Goal: Information Seeking & Learning: Find specific fact

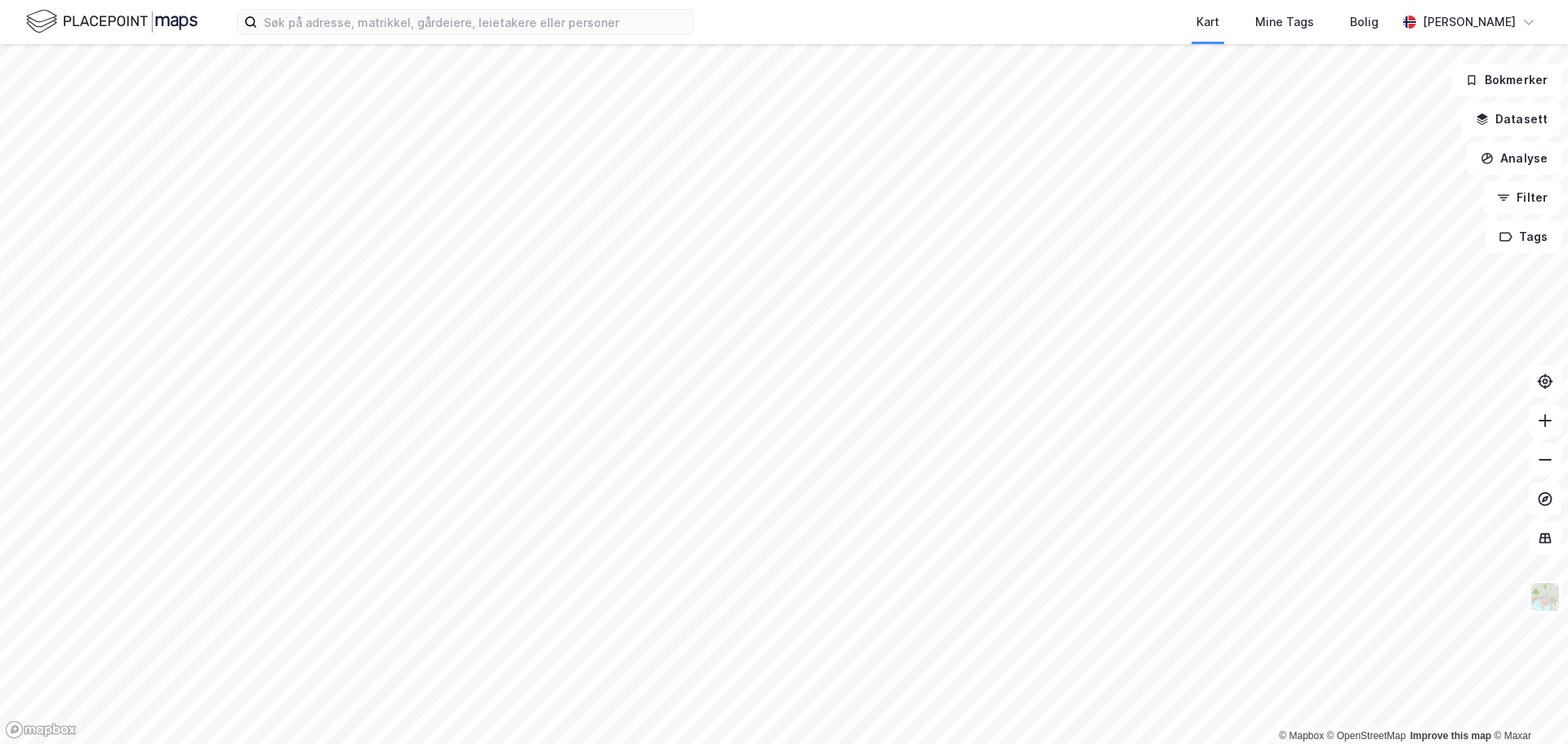
click at [519, 38] on div "Kart Mine Tags [PERSON_NAME]" at bounding box center [784, 22] width 1568 height 44
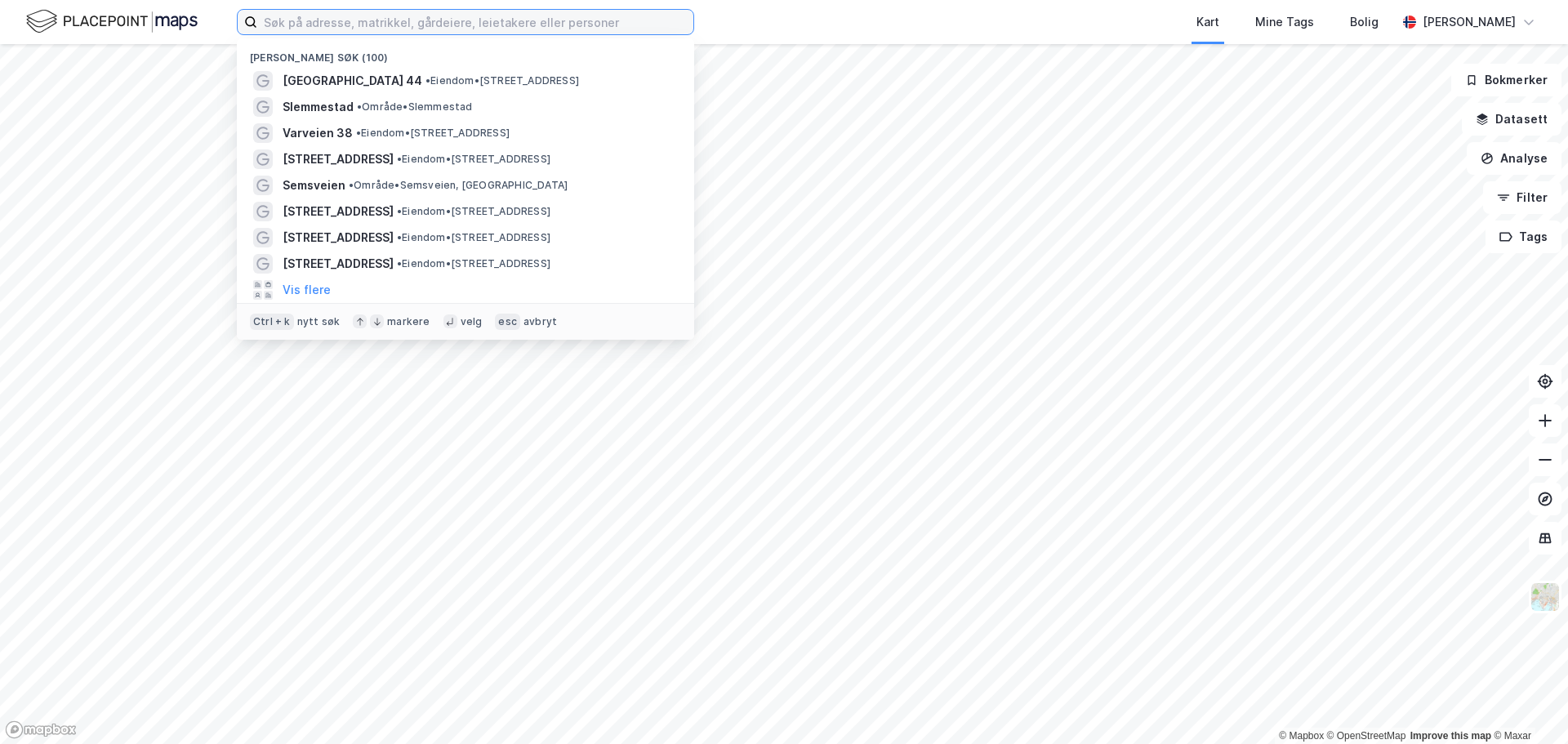
click at [524, 23] on input at bounding box center [476, 22] width 436 height 25
paste input "[STREET_ADDRESS]"
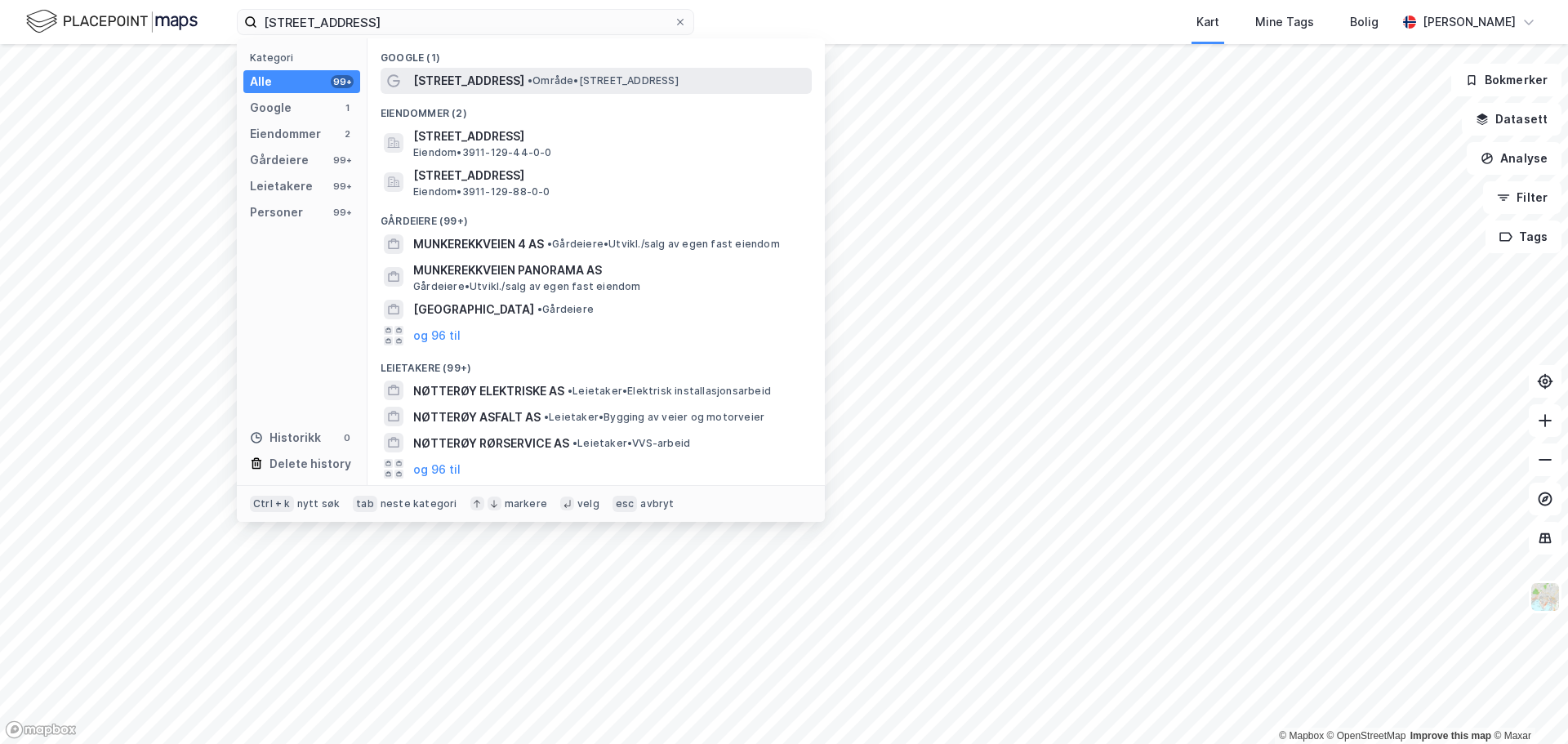
click at [518, 81] on span "[STREET_ADDRESS]" at bounding box center [468, 81] width 111 height 19
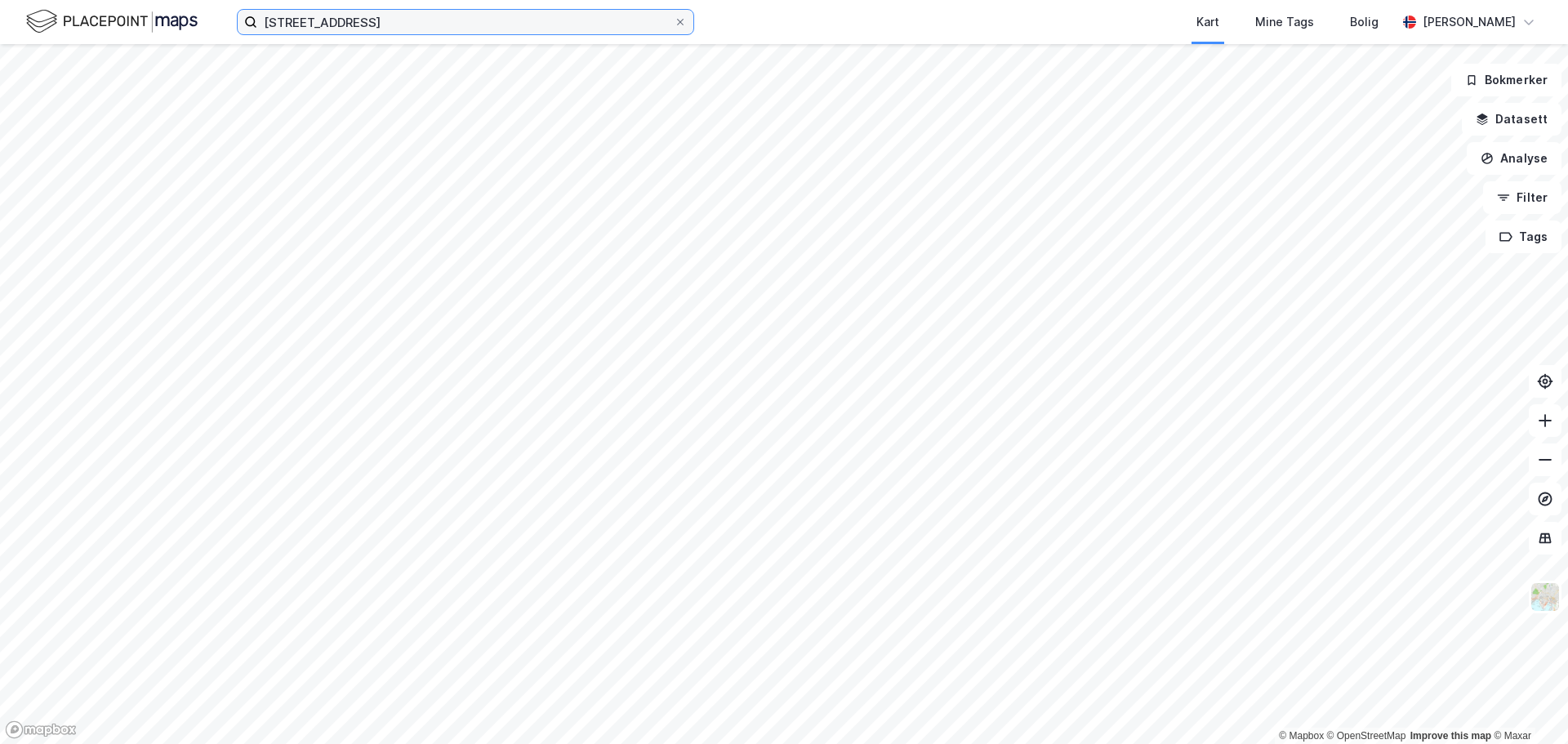
click at [486, 27] on input "[STREET_ADDRESS]" at bounding box center [465, 22] width 416 height 25
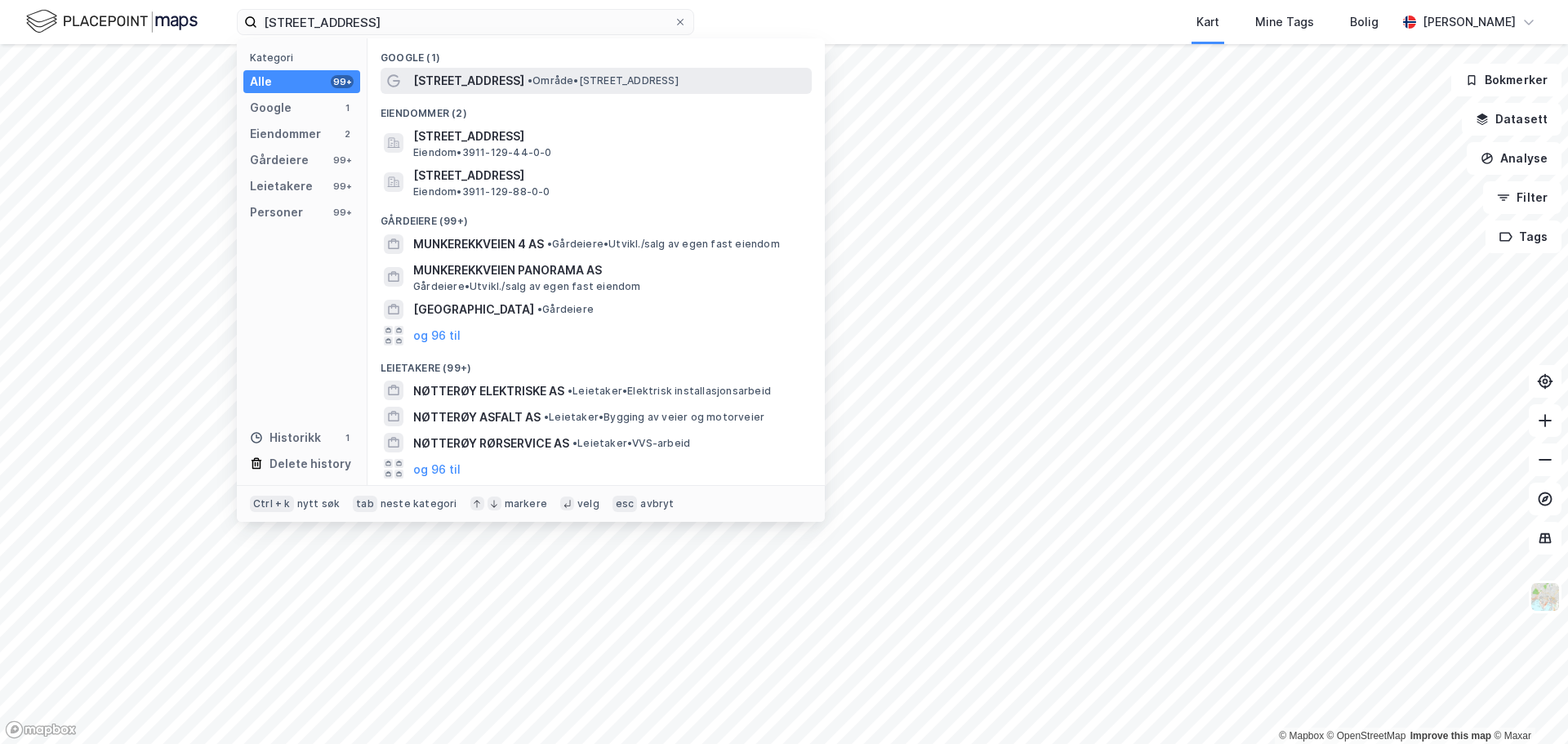
click at [480, 83] on span "[STREET_ADDRESS]" at bounding box center [468, 81] width 111 height 19
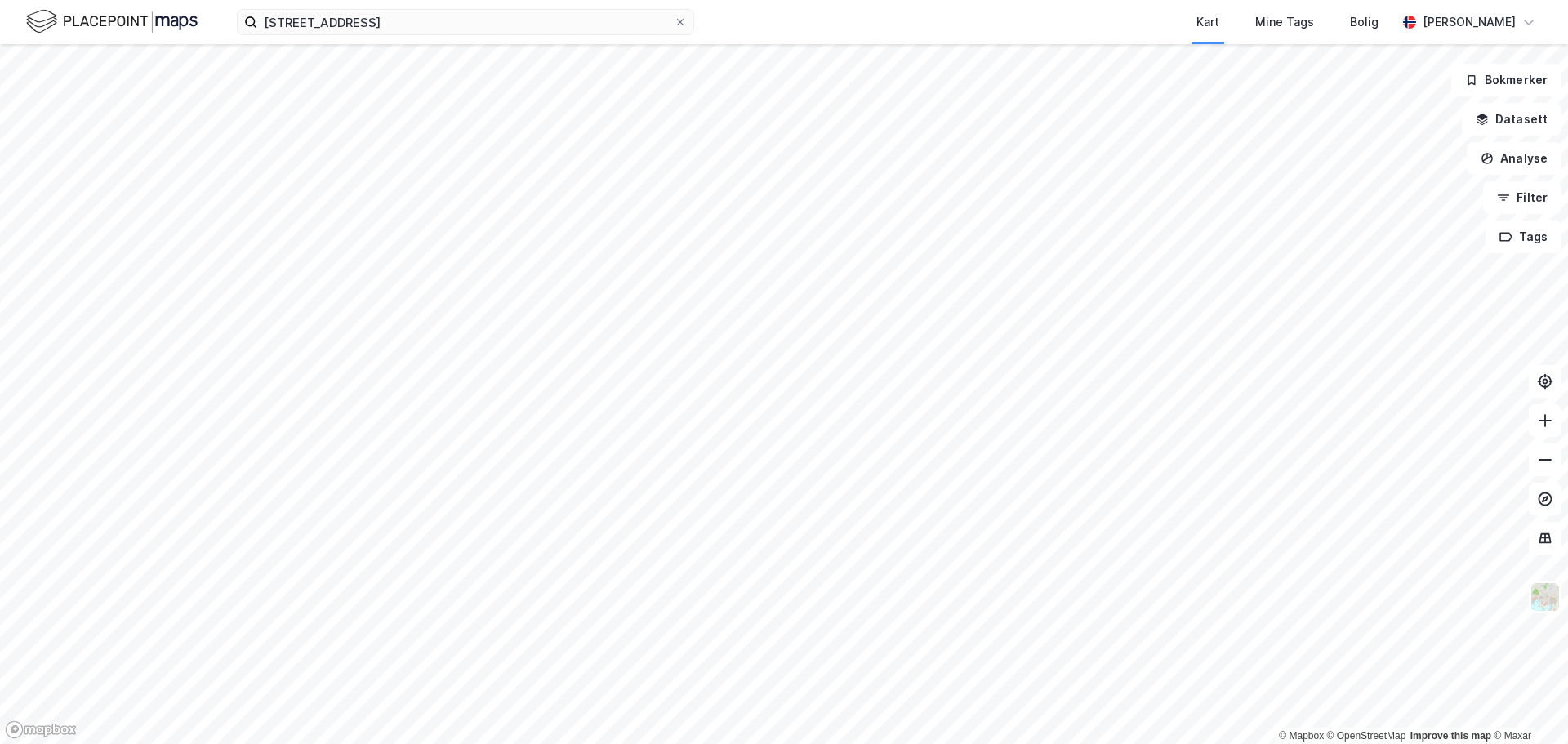
click at [109, 18] on img at bounding box center [112, 21] width 172 height 29
click at [478, 16] on input "[STREET_ADDRESS]" at bounding box center [465, 22] width 416 height 25
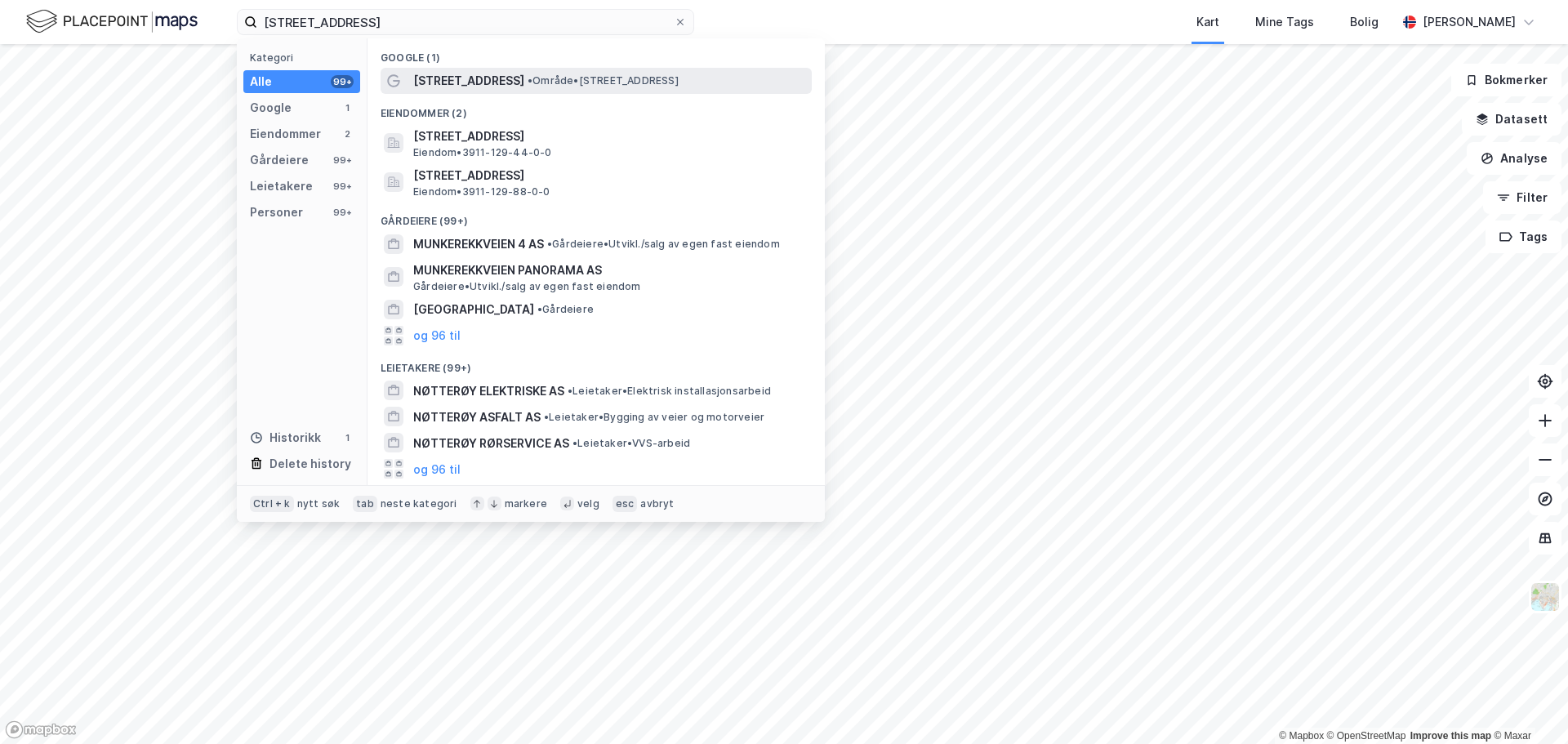
click at [458, 81] on span "[STREET_ADDRESS]" at bounding box center [468, 81] width 111 height 19
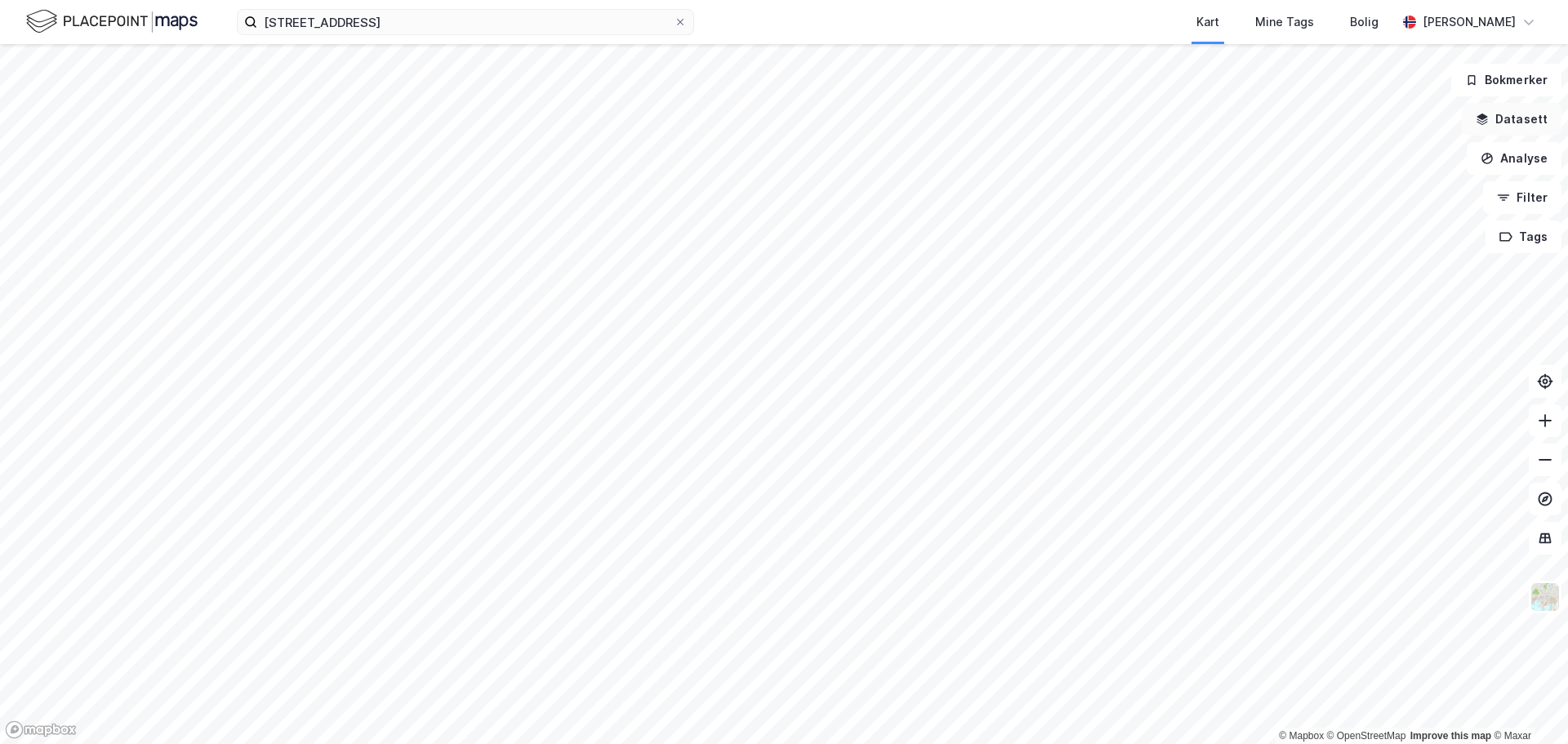
click at [1522, 116] on button "Datasett" at bounding box center [1512, 118] width 100 height 32
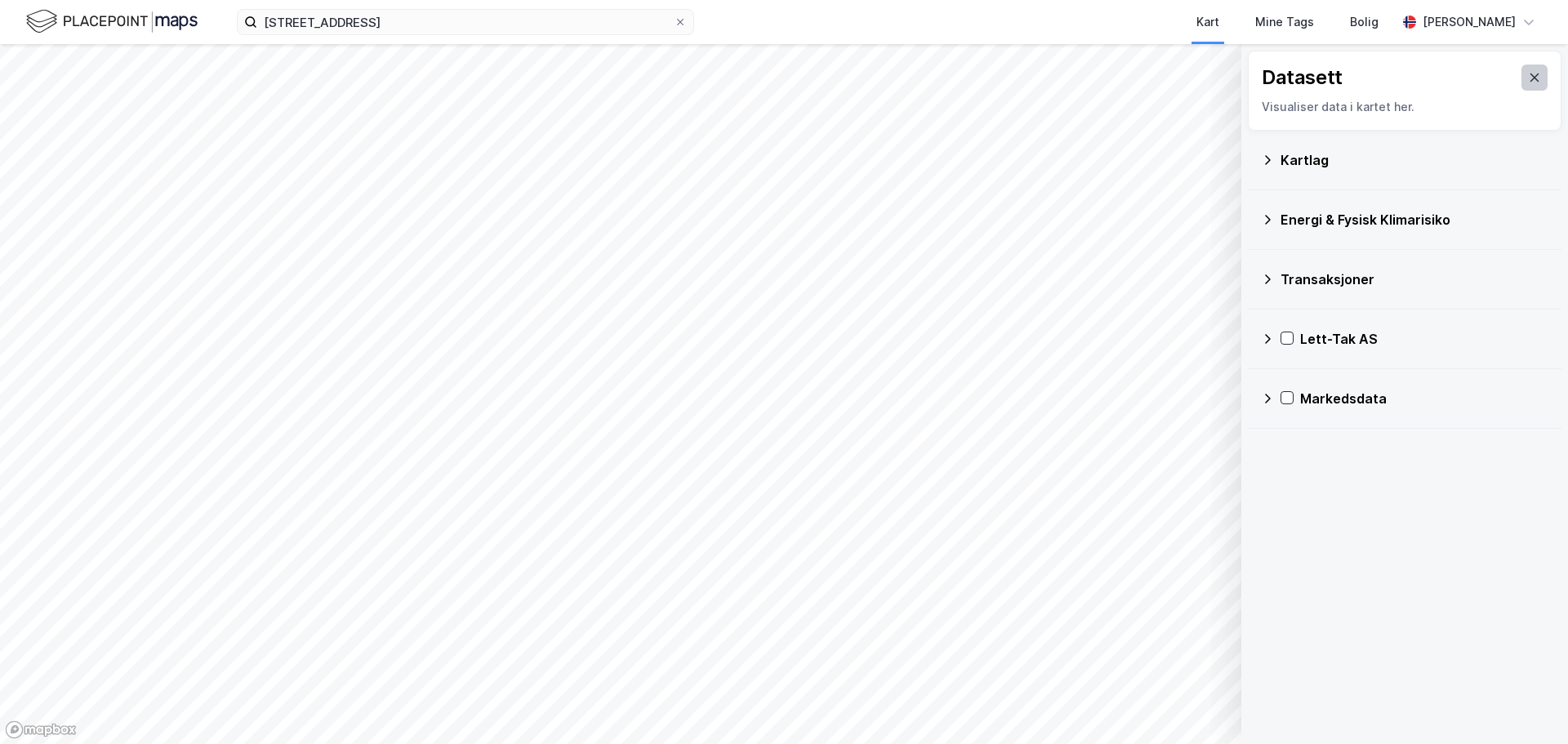
click at [1530, 81] on button at bounding box center [1535, 78] width 26 height 26
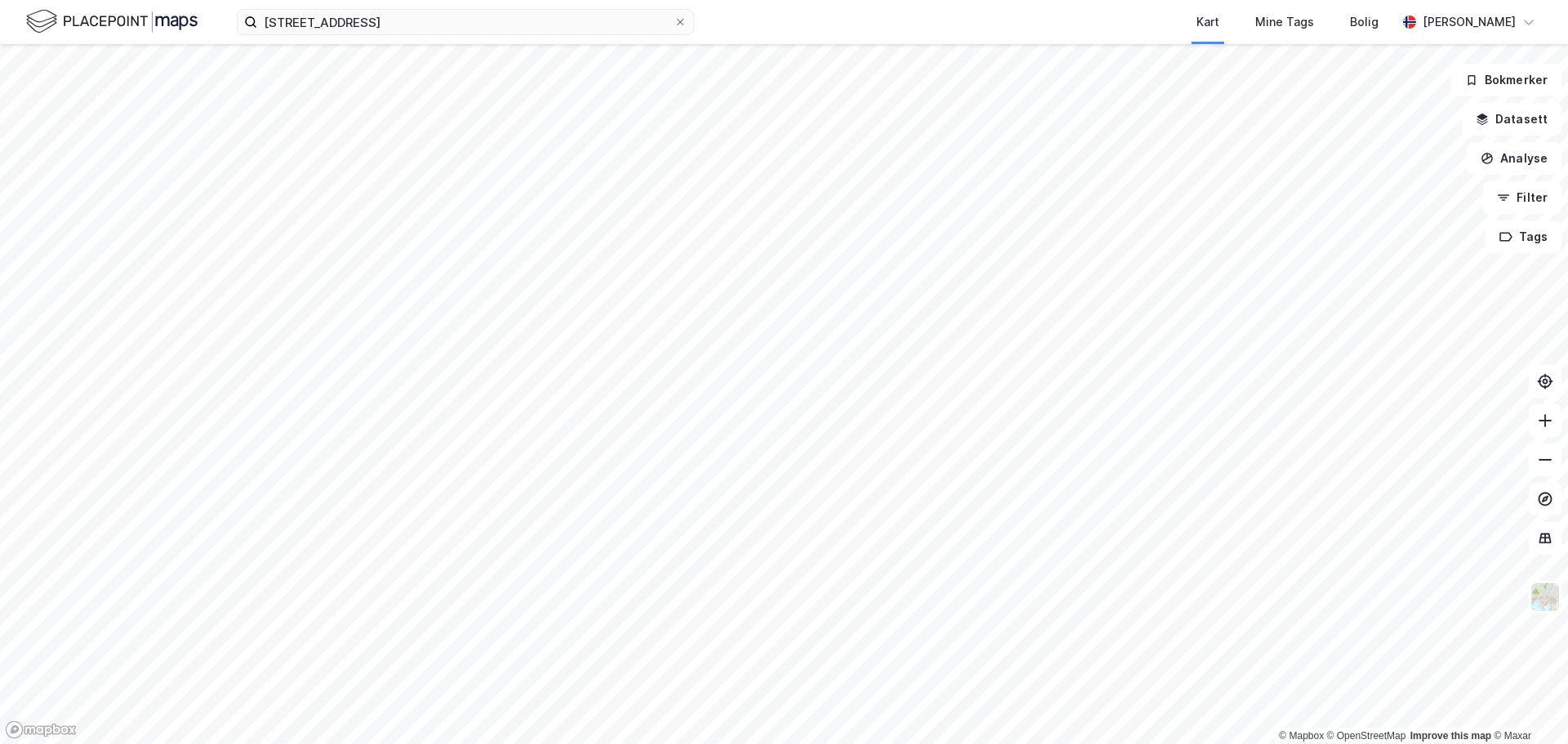
click at [109, 18] on img at bounding box center [112, 21] width 172 height 29
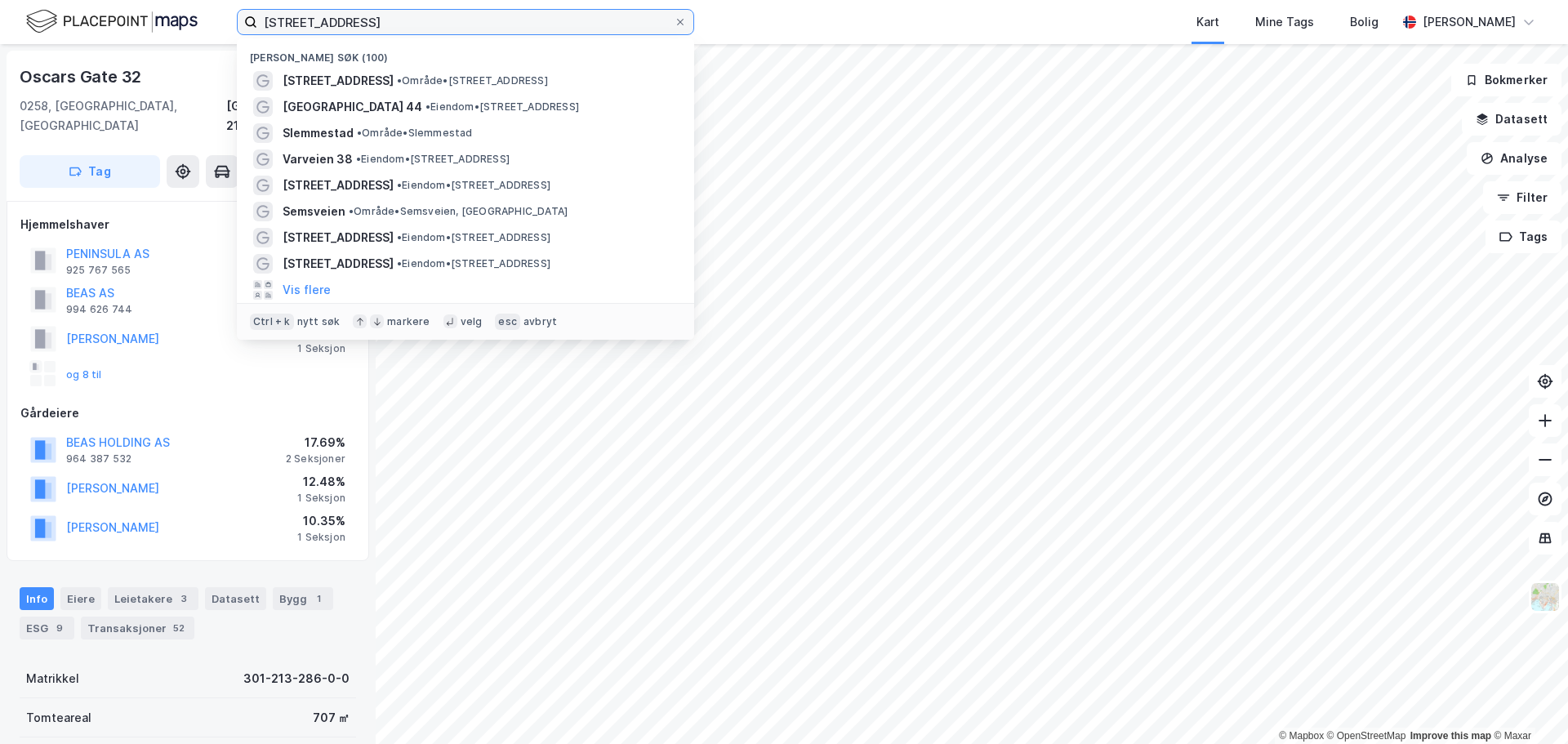
click at [495, 25] on input "[STREET_ADDRESS]" at bounding box center [465, 22] width 416 height 25
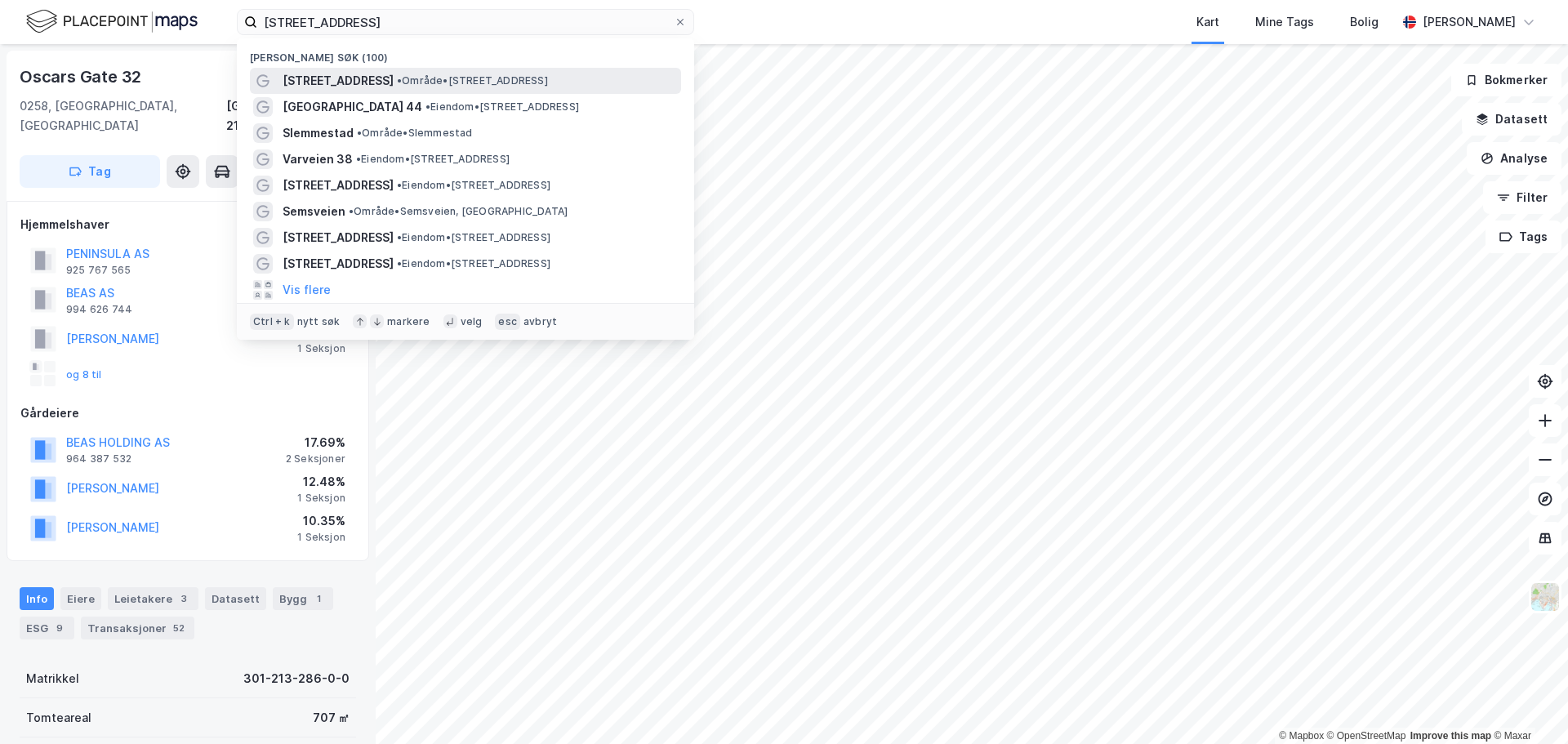
click at [445, 75] on span "• Område • [STREET_ADDRESS]" at bounding box center [472, 81] width 151 height 13
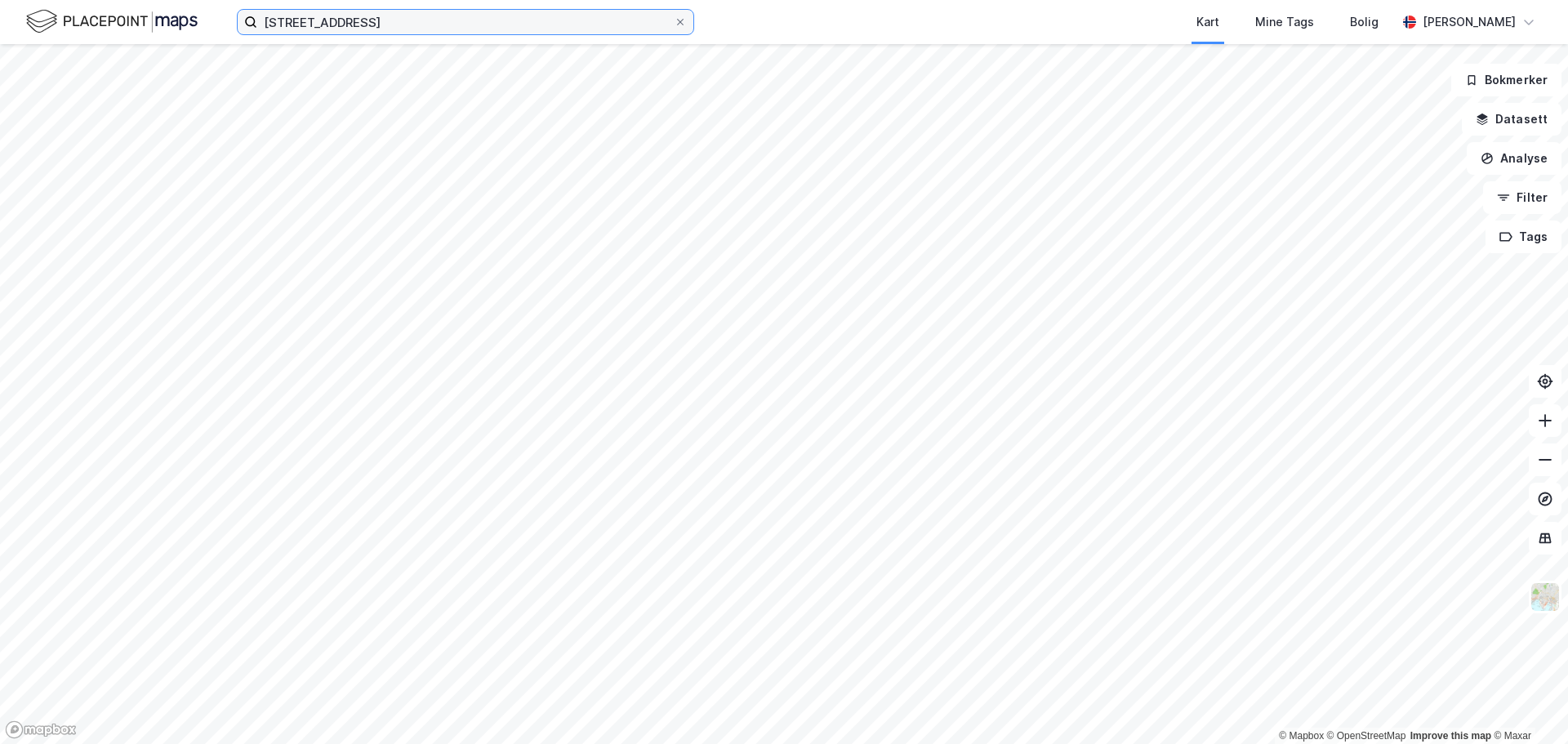
click at [374, 27] on input "[STREET_ADDRESS]" at bounding box center [465, 22] width 416 height 25
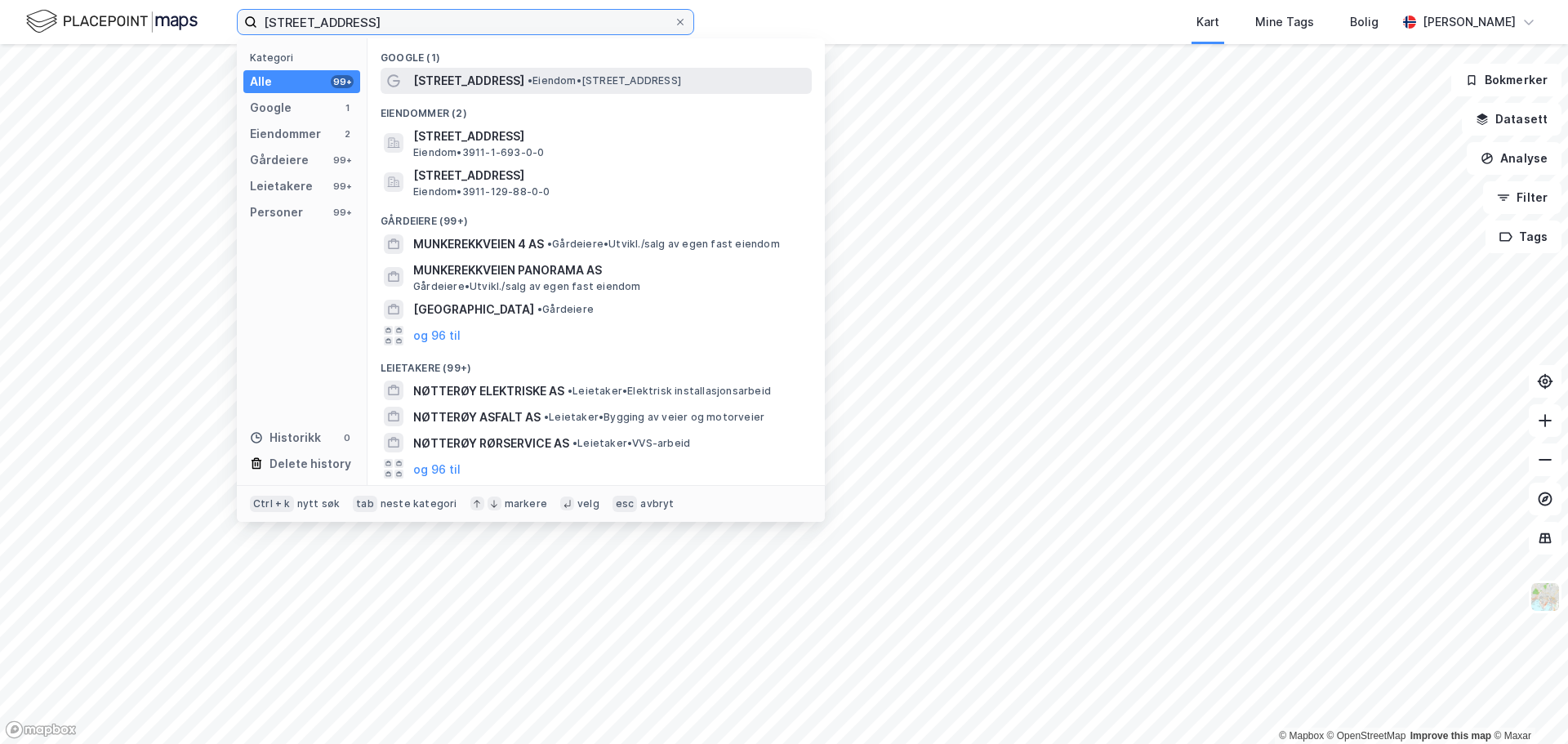
type input "[STREET_ADDRESS]"
click at [543, 84] on span "• Eiendom • [STREET_ADDRESS]" at bounding box center [604, 81] width 153 height 13
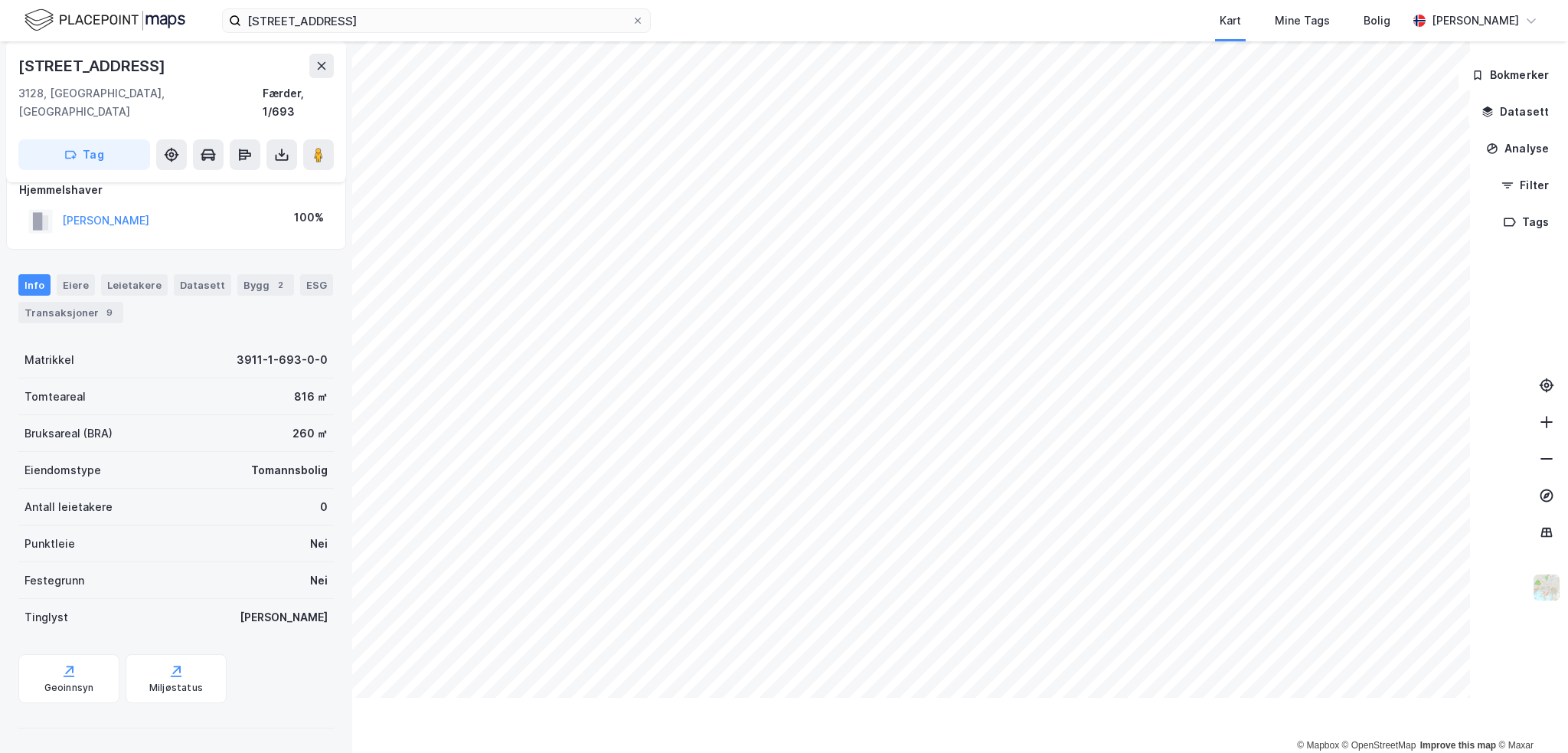
scroll to position [1, 0]
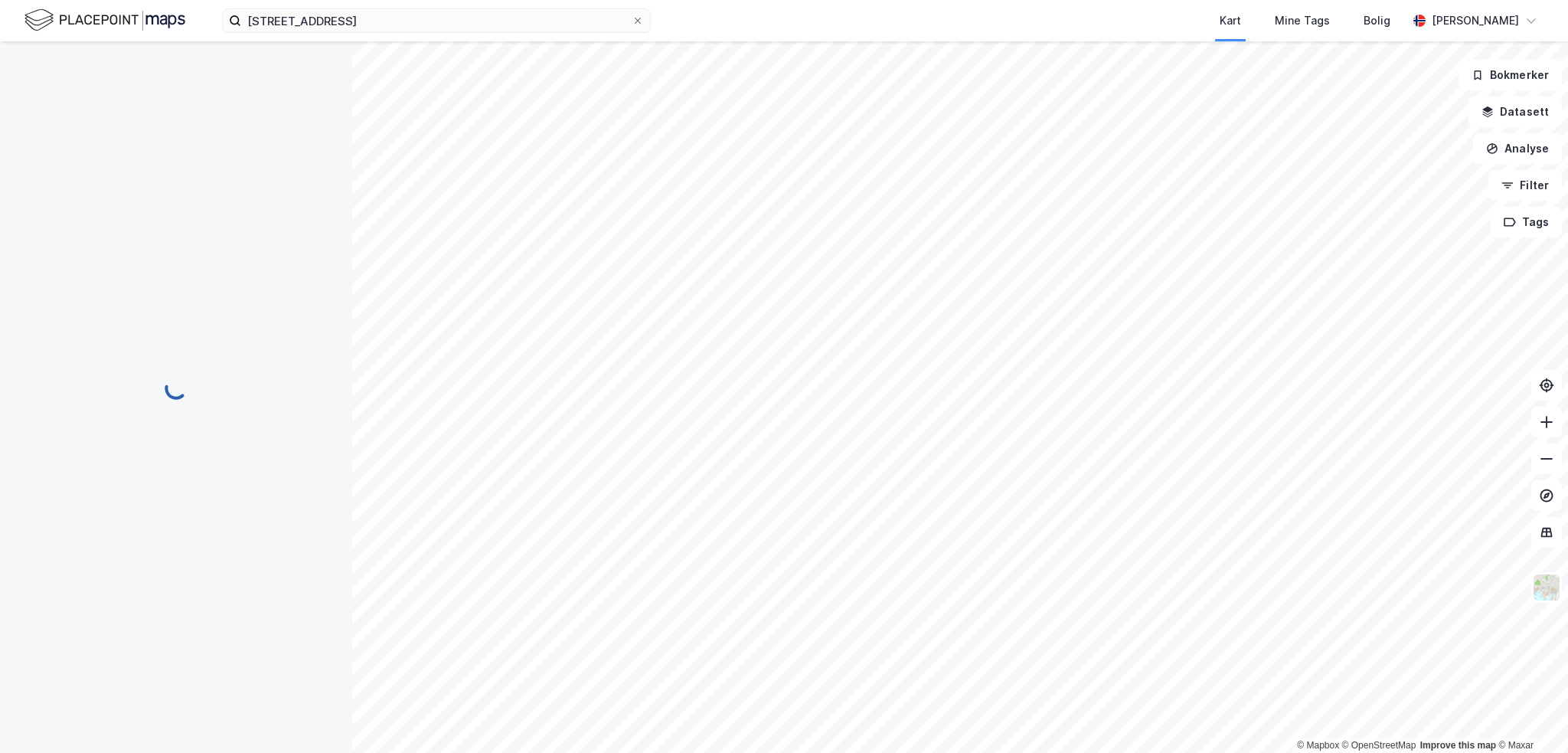
scroll to position [1, 0]
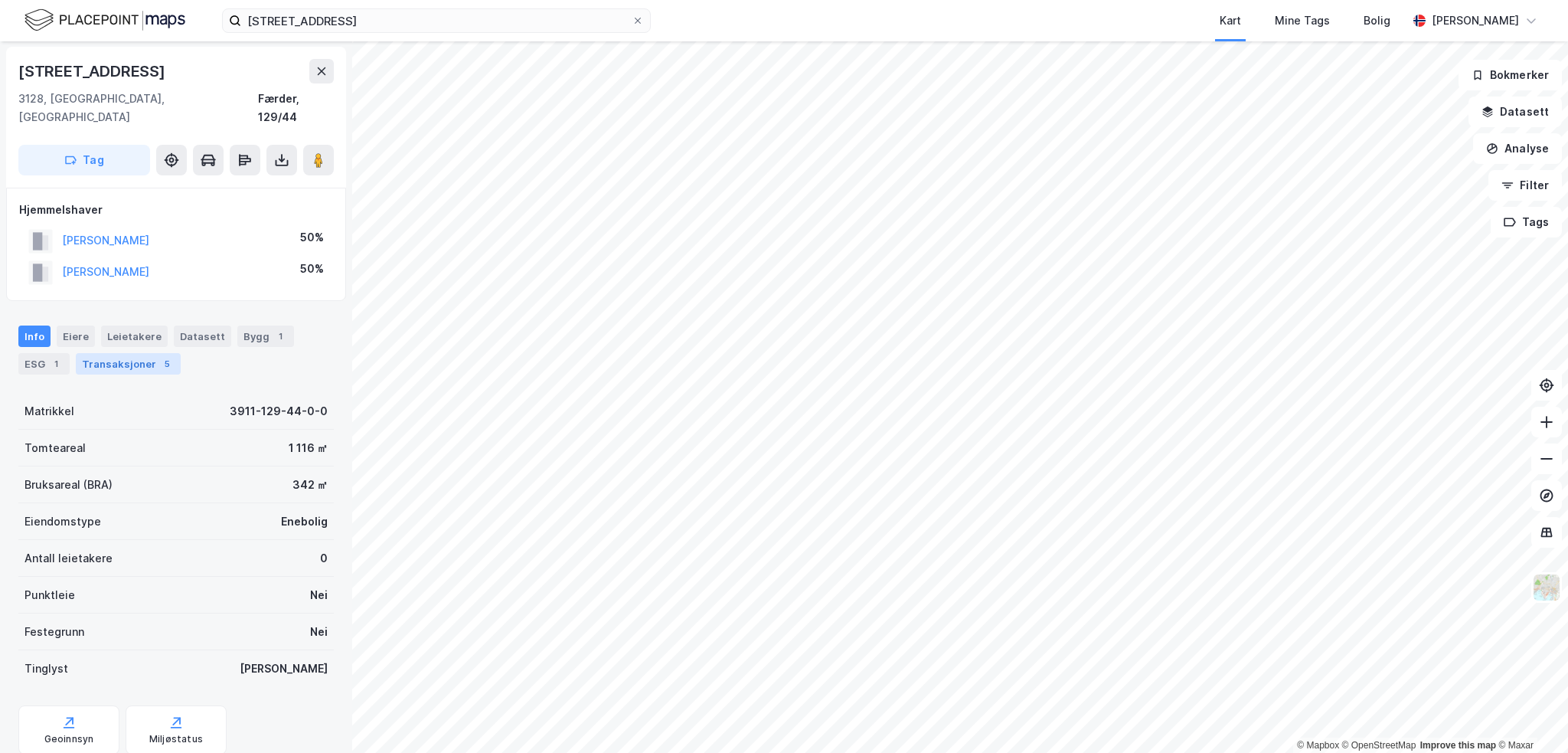
click at [118, 353] on div "Transaksjoner 5" at bounding box center [128, 364] width 105 height 21
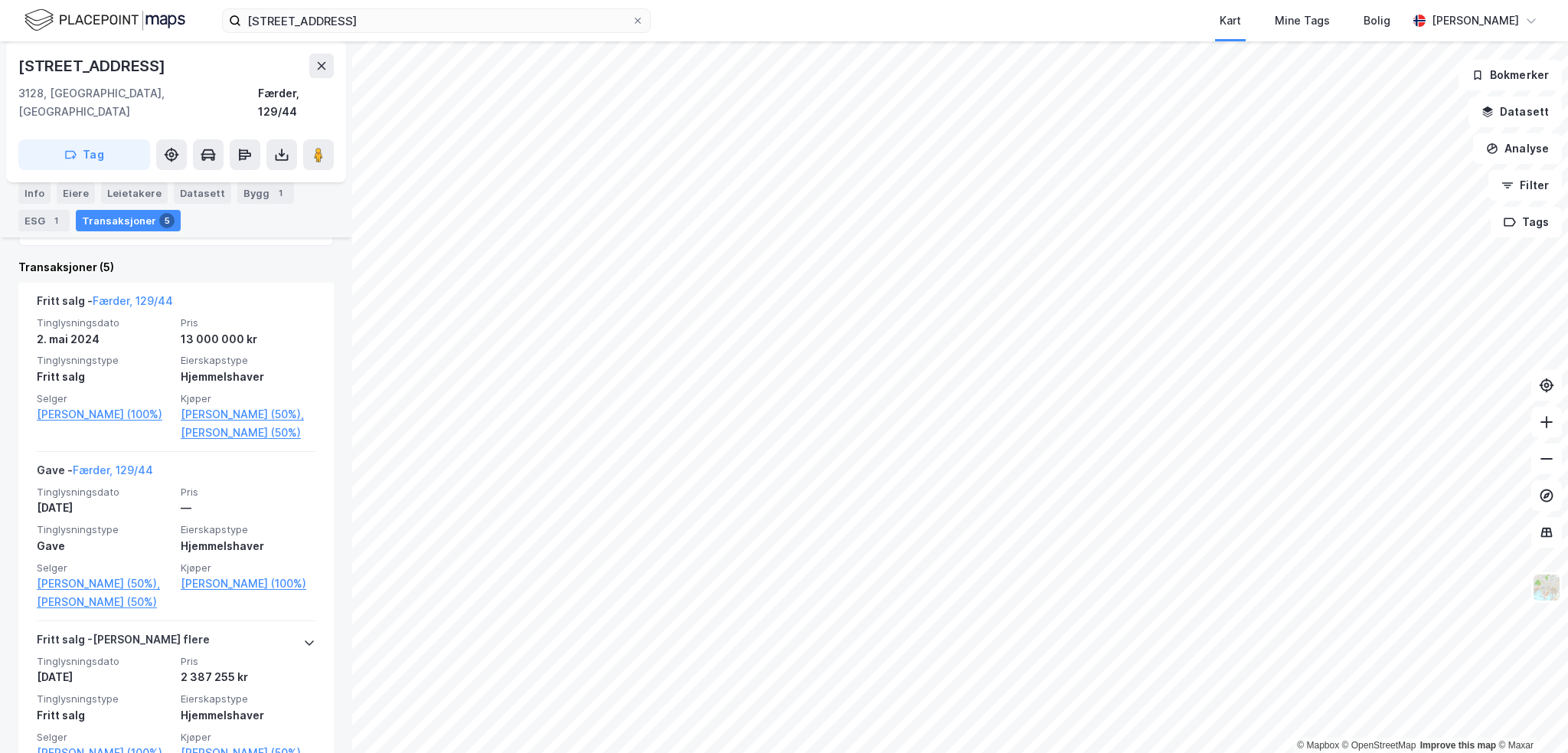
scroll to position [383, 0]
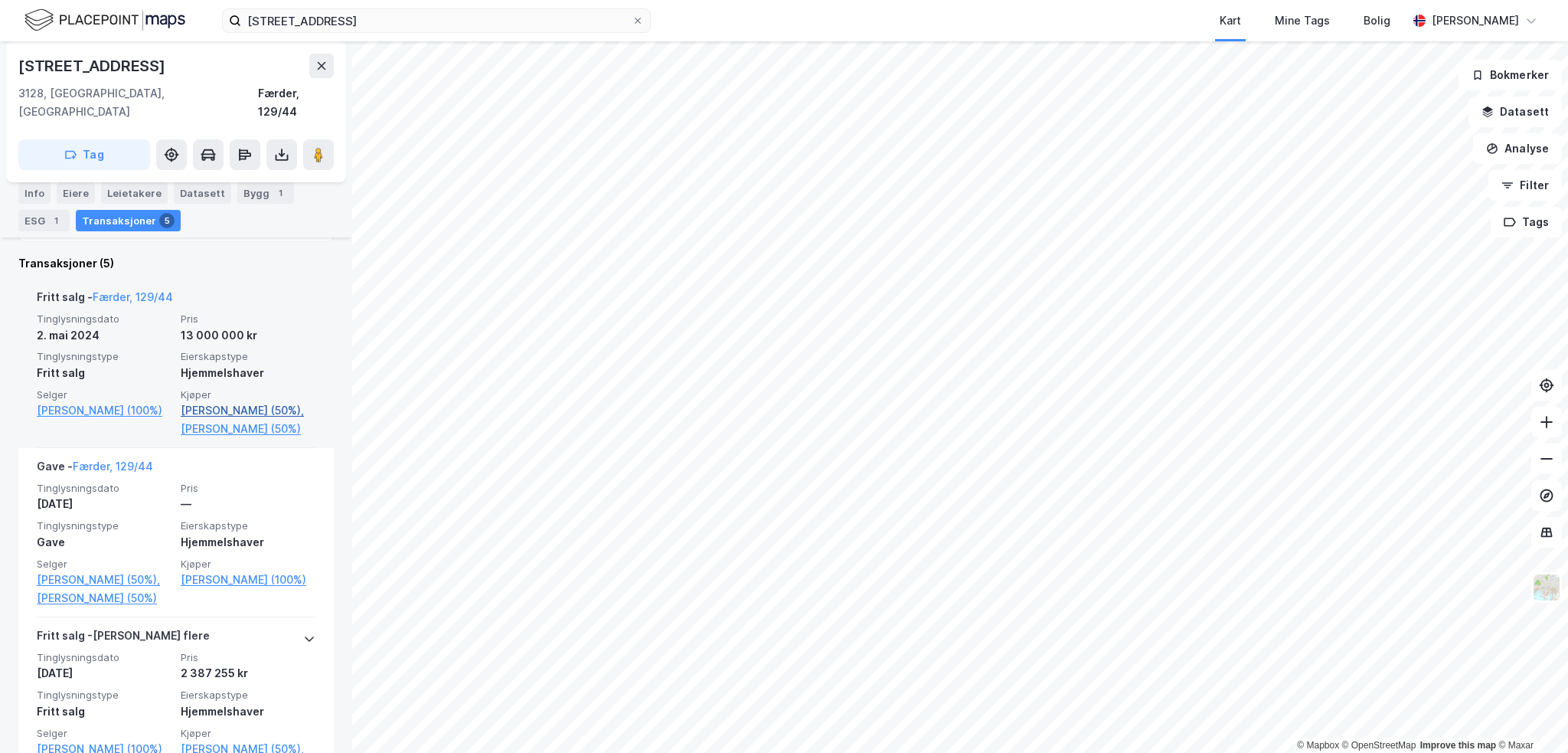
click at [255, 401] on link "[PERSON_NAME] (50%)," at bounding box center [248, 410] width 135 height 18
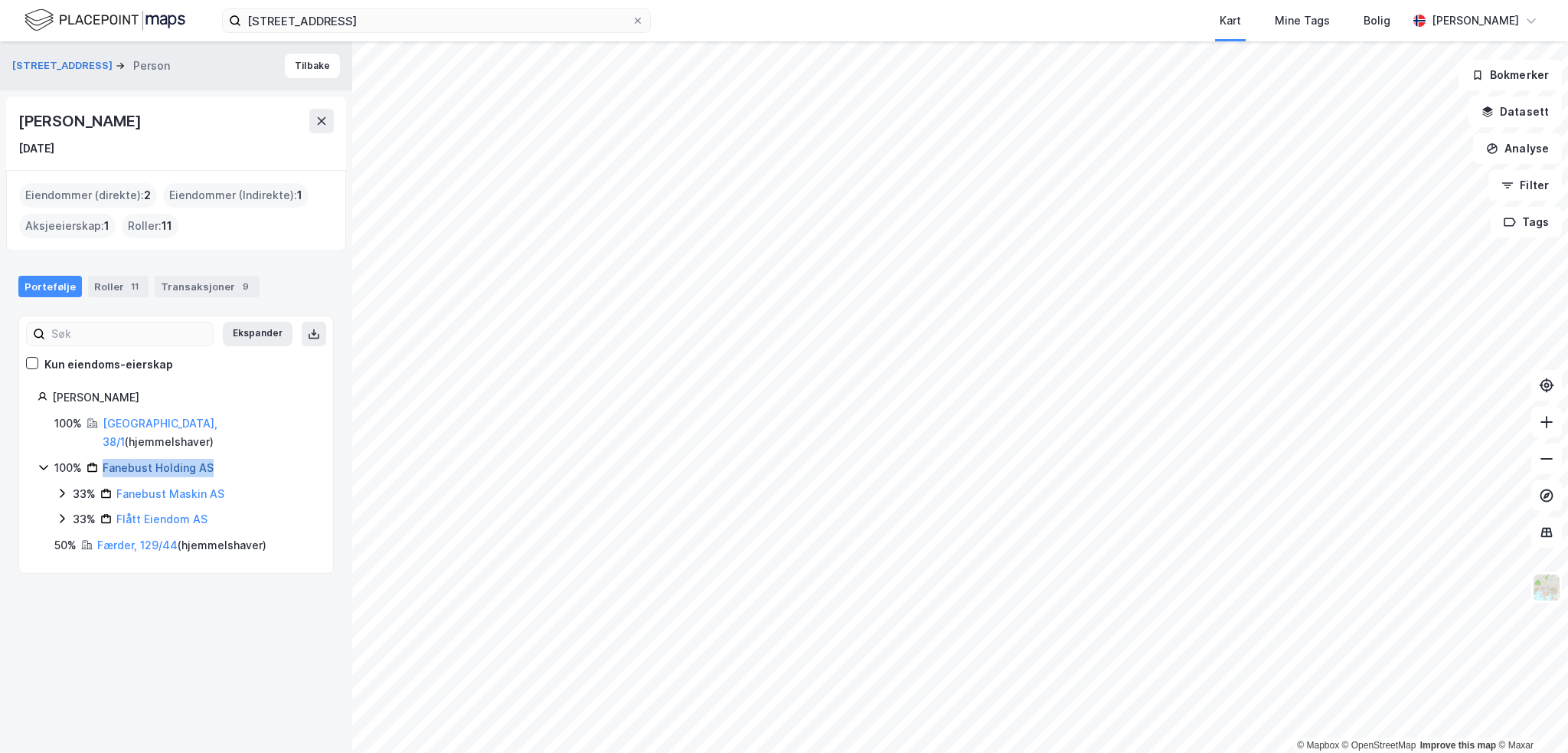
drag, startPoint x: 224, startPoint y: 453, endPoint x: 104, endPoint y: 454, distance: 120.0
click at [104, 459] on div "100% Fanebust Holding AS" at bounding box center [184, 468] width 261 height 18
copy link "Fanebust Holding AS"
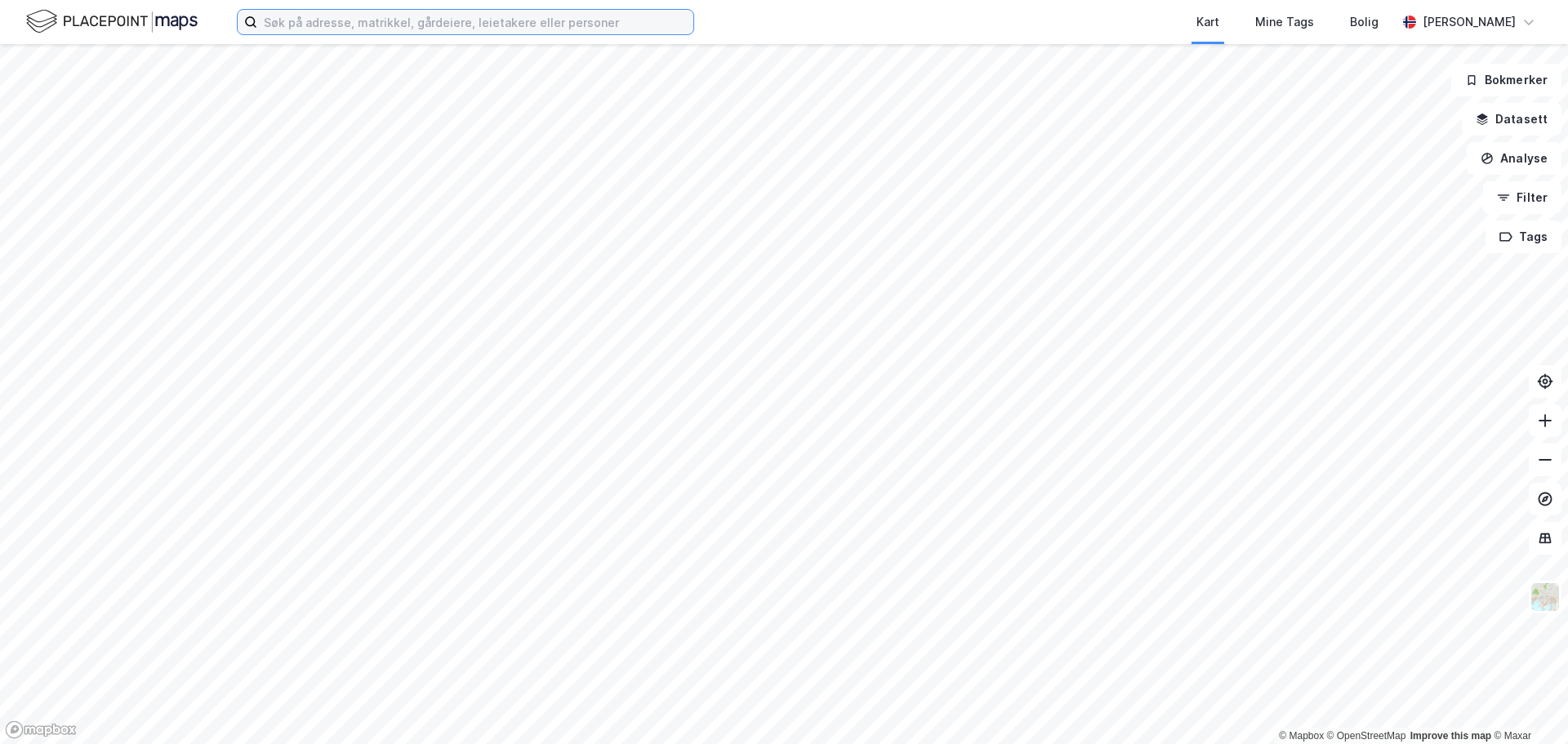
click at [341, 23] on input at bounding box center [476, 22] width 436 height 25
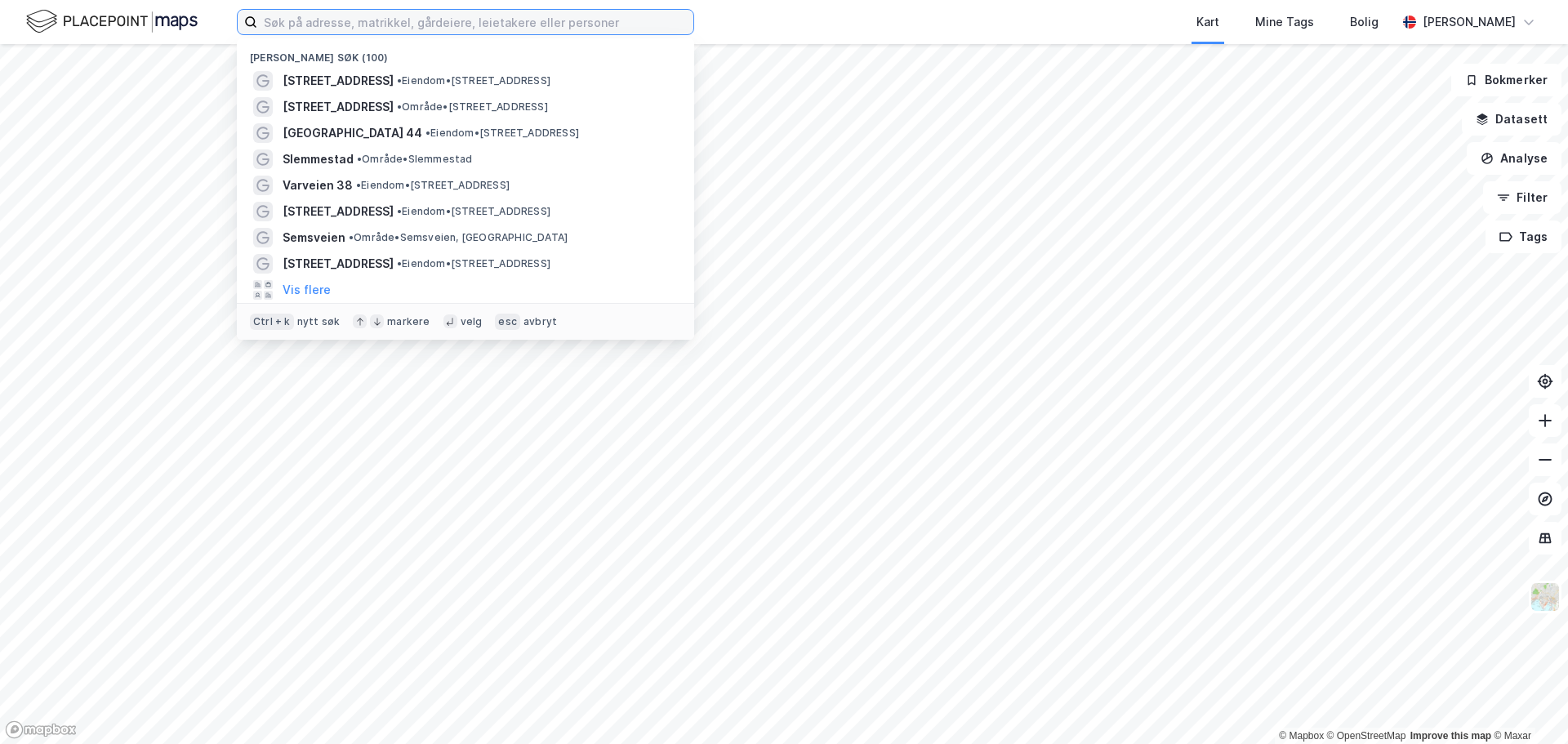
paste input "Wergelands vei 4, 3256 Larvik"
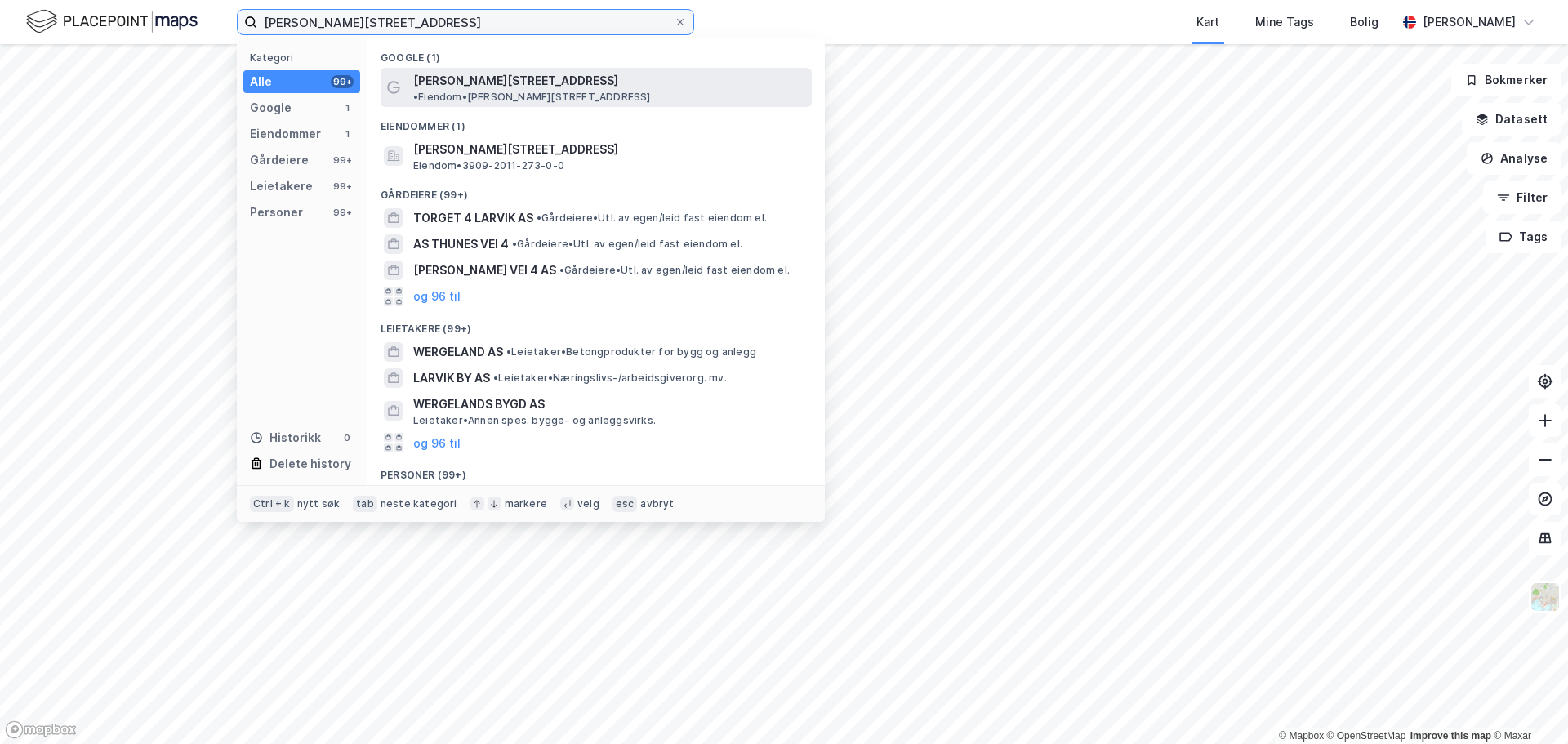
type input "Wergelands vei 4, 3256 Larvik"
click at [500, 81] on span "Wergelands vei 4" at bounding box center [515, 81] width 205 height 19
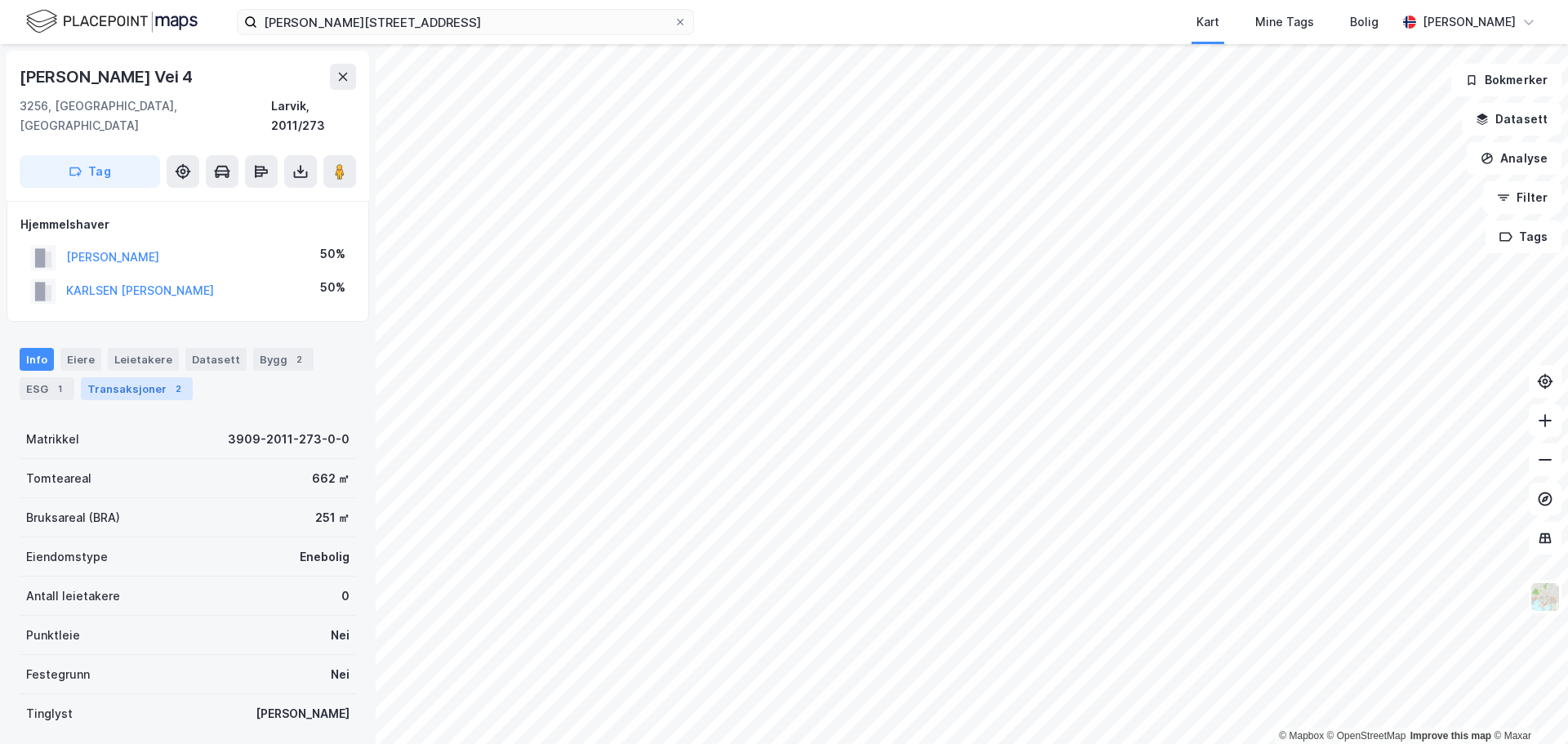
click at [150, 377] on div "Transaksjoner 2" at bounding box center [137, 388] width 112 height 23
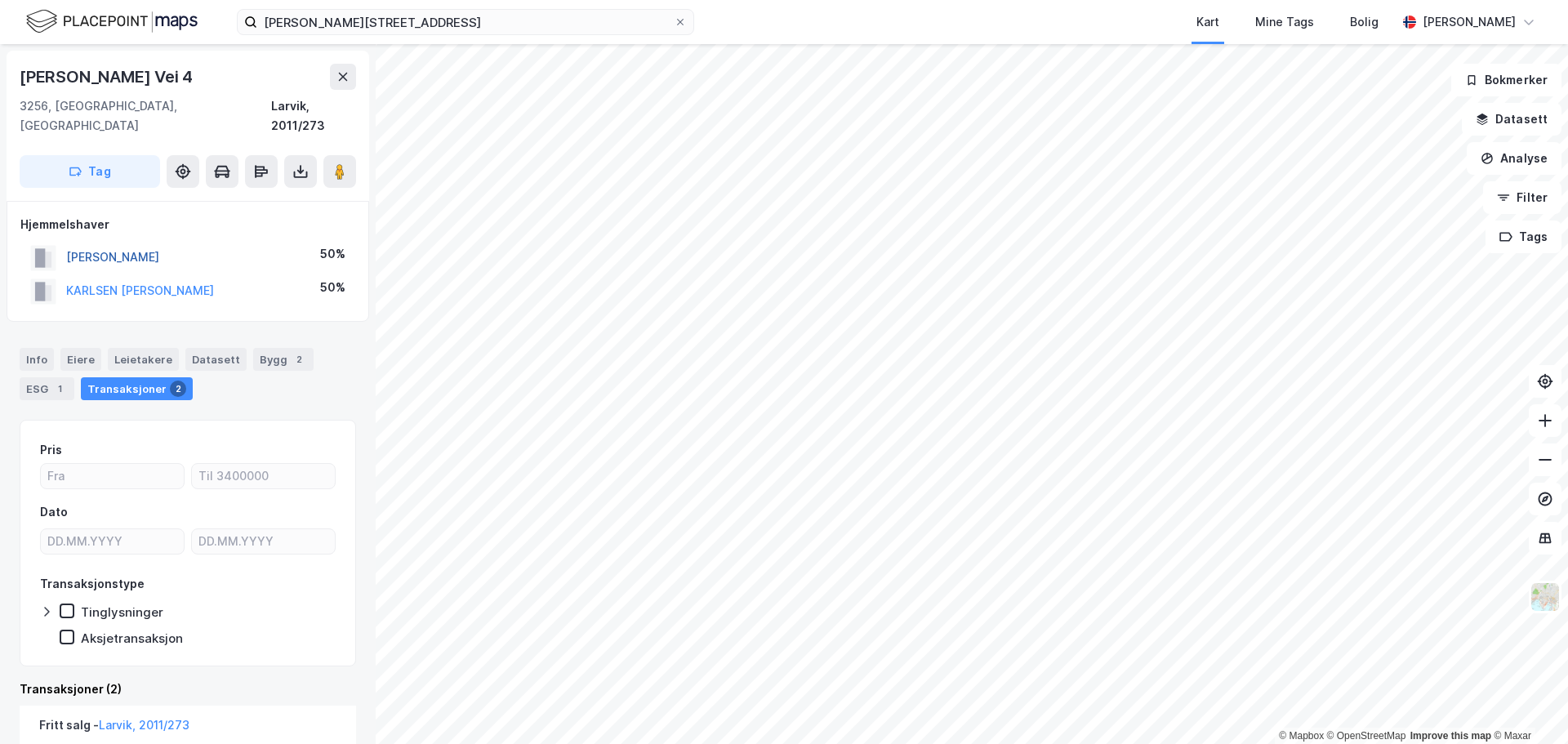
click at [0, 0] on button "KARLSEN THOR INGE" at bounding box center [0, 0] width 0 height 0
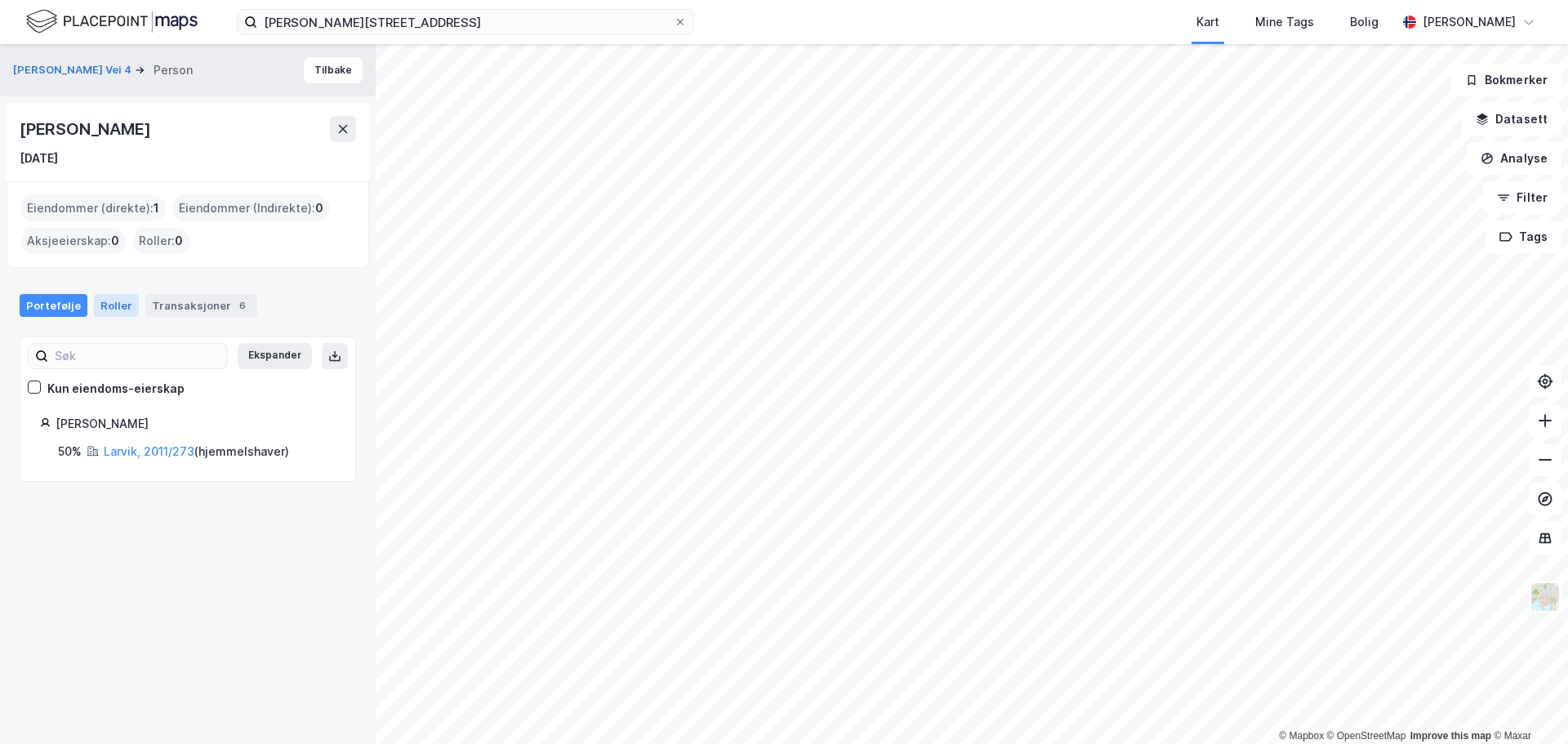
click at [110, 307] on div "Roller" at bounding box center [116, 305] width 45 height 23
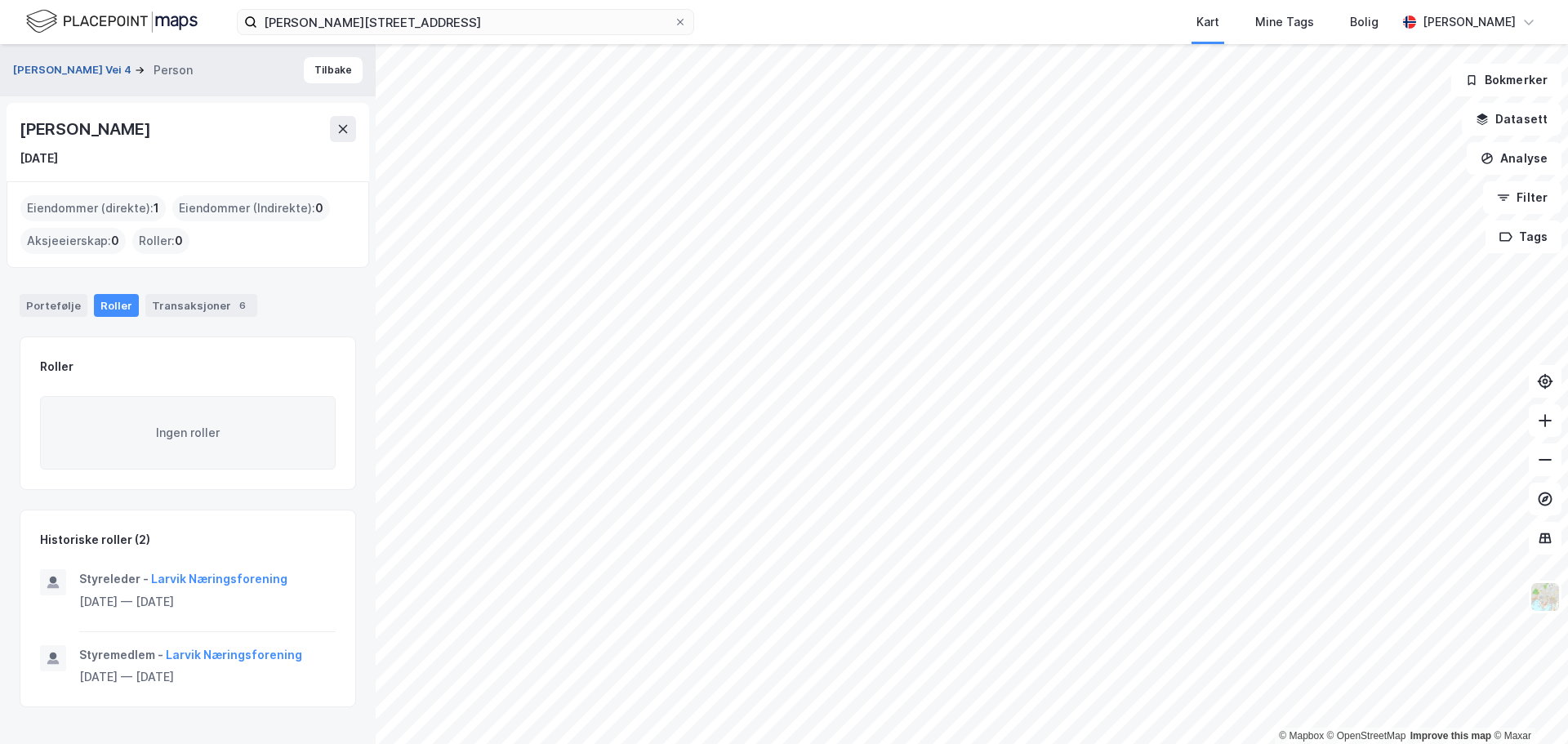
click at [47, 69] on button "Wergelands Vei 4" at bounding box center [74, 70] width 122 height 17
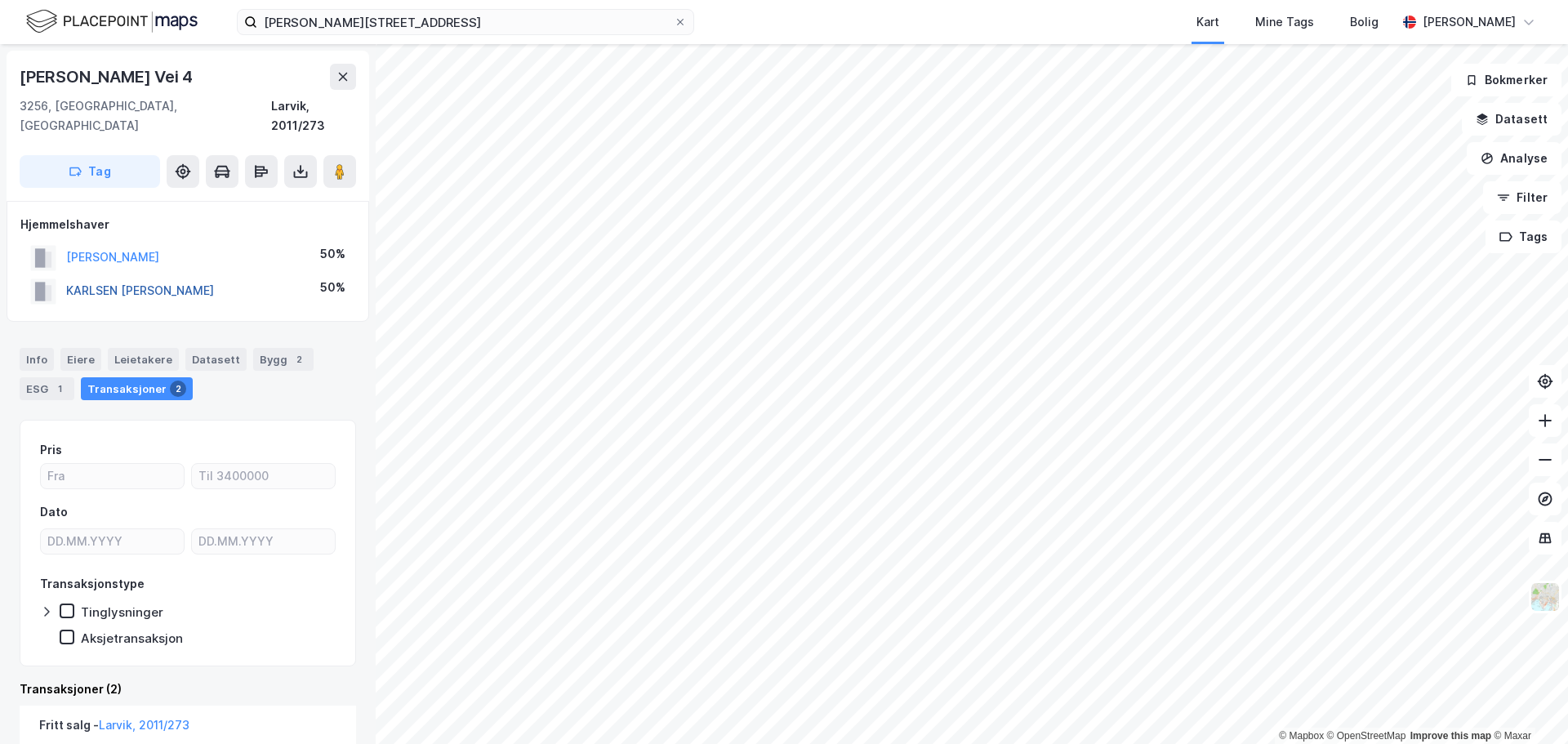
click at [0, 0] on button "KARLSEN TRUDE C BRUUN" at bounding box center [0, 0] width 0 height 0
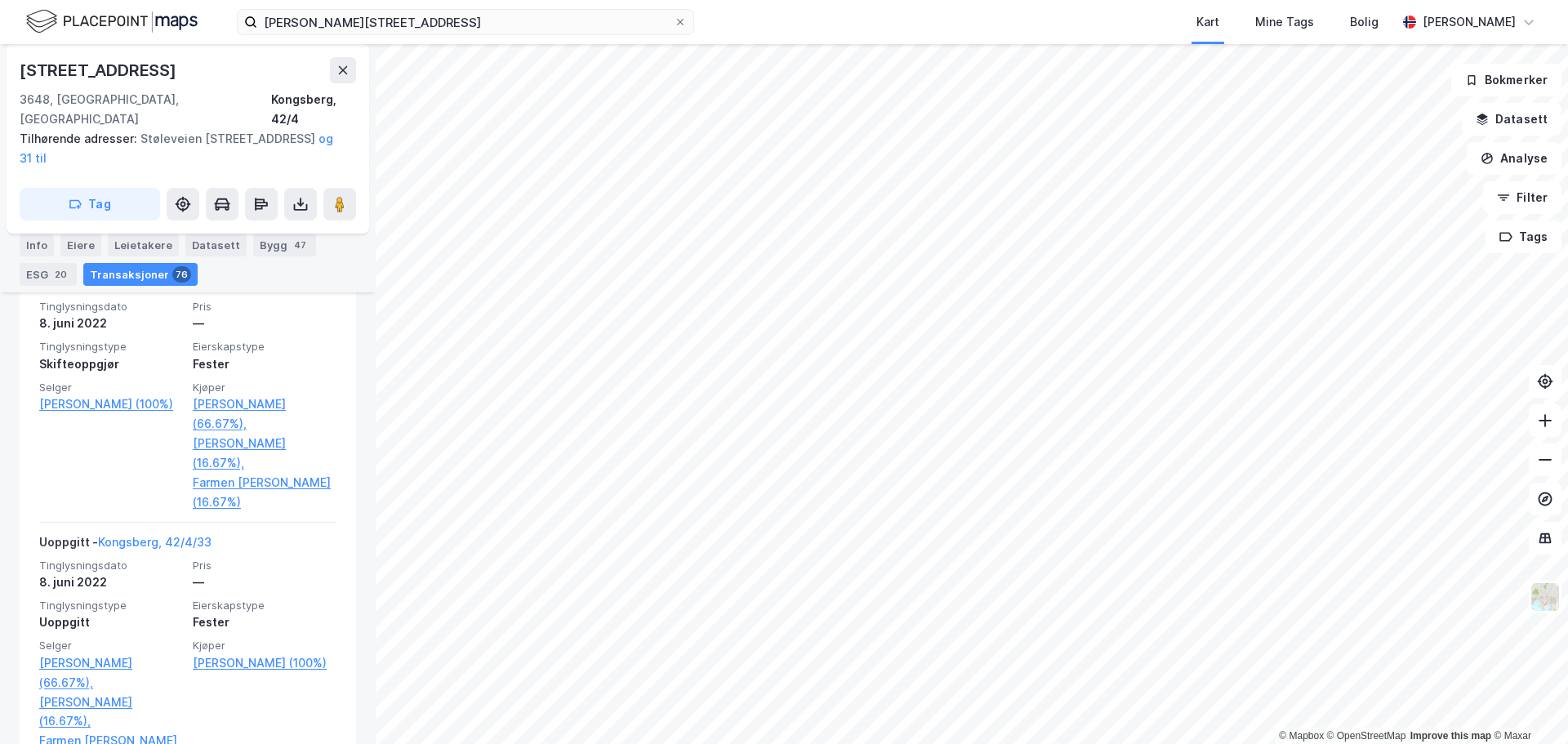
scroll to position [1470, 0]
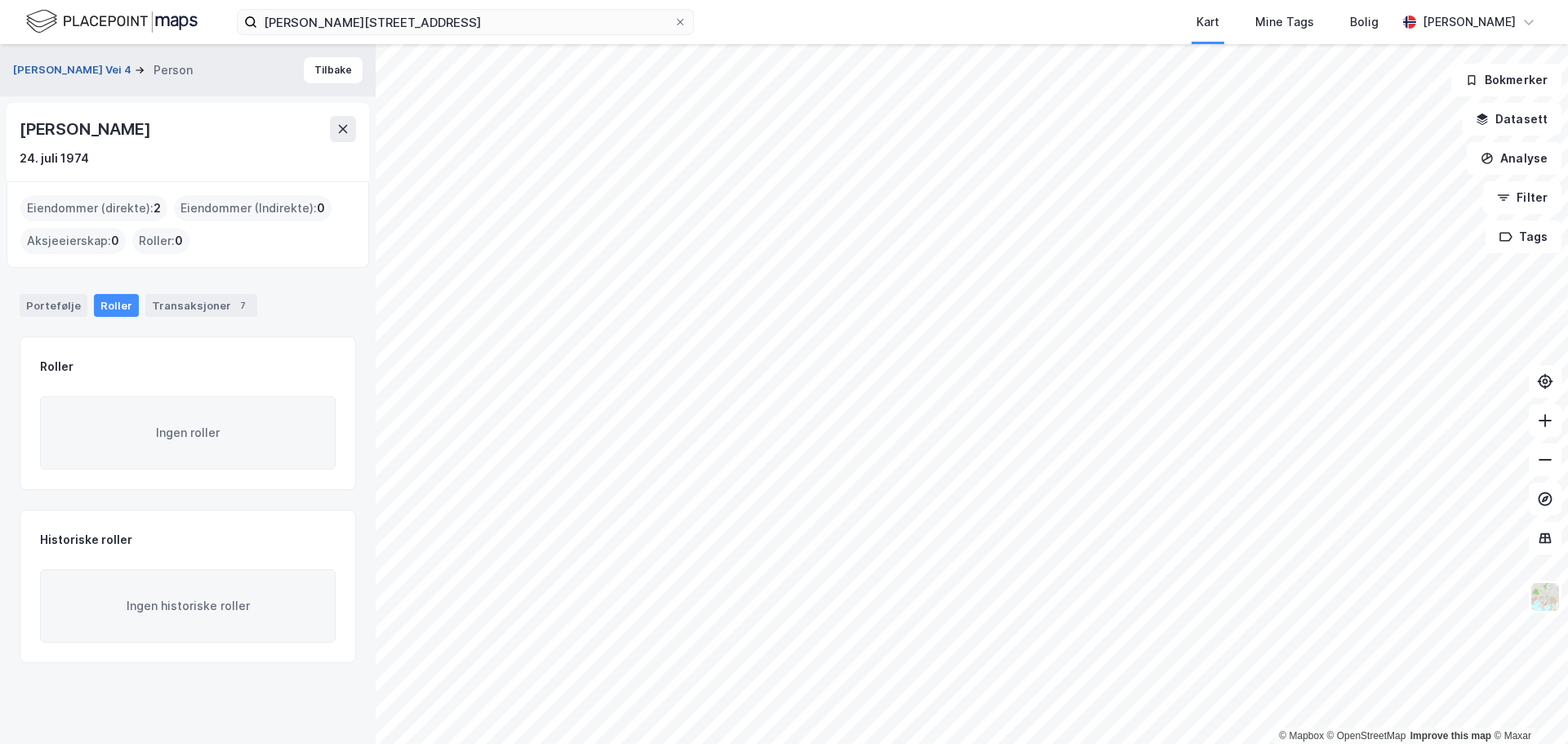
click at [73, 69] on button "Wergelands Vei 4" at bounding box center [74, 70] width 122 height 17
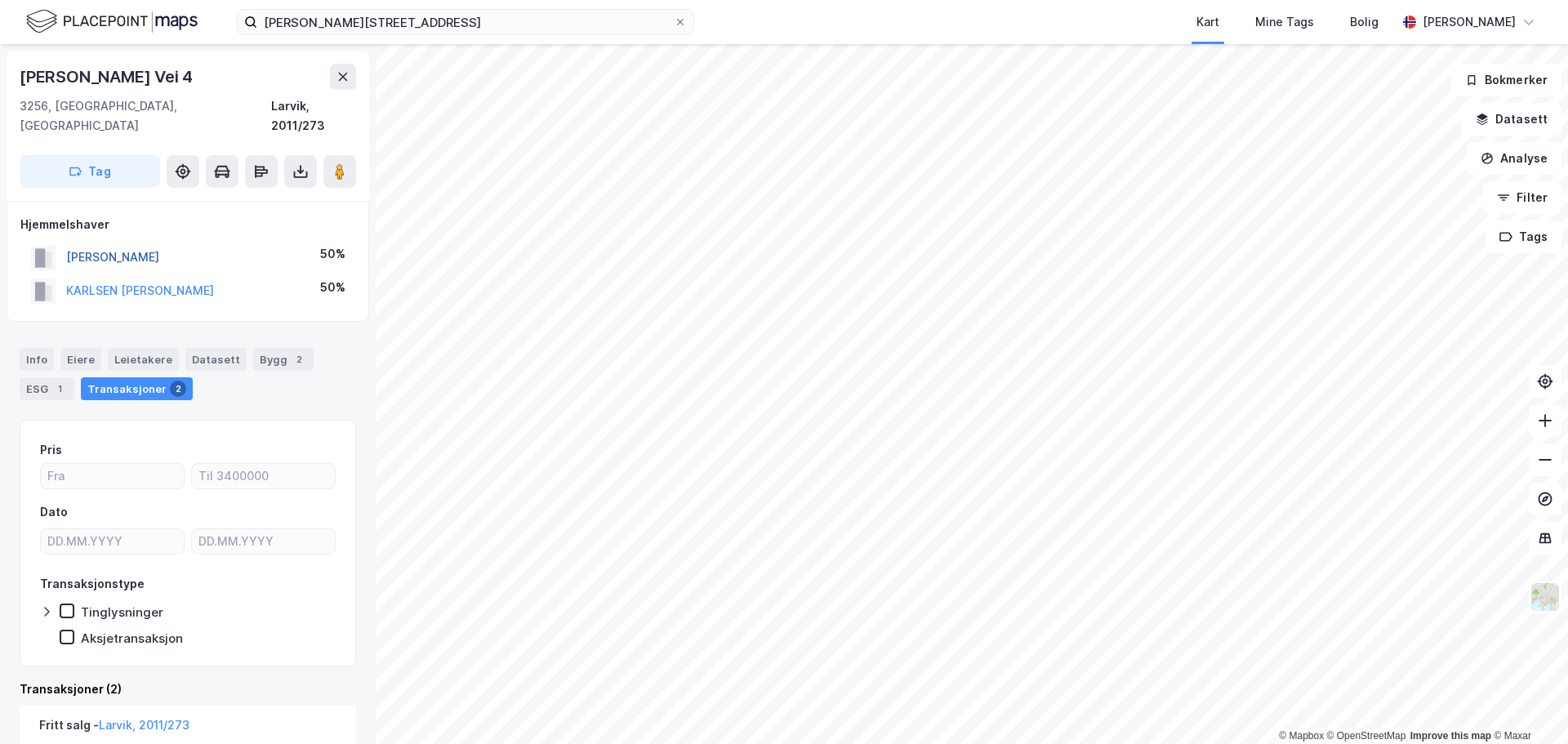
click at [0, 0] on button "KARLSEN THOR INGE" at bounding box center [0, 0] width 0 height 0
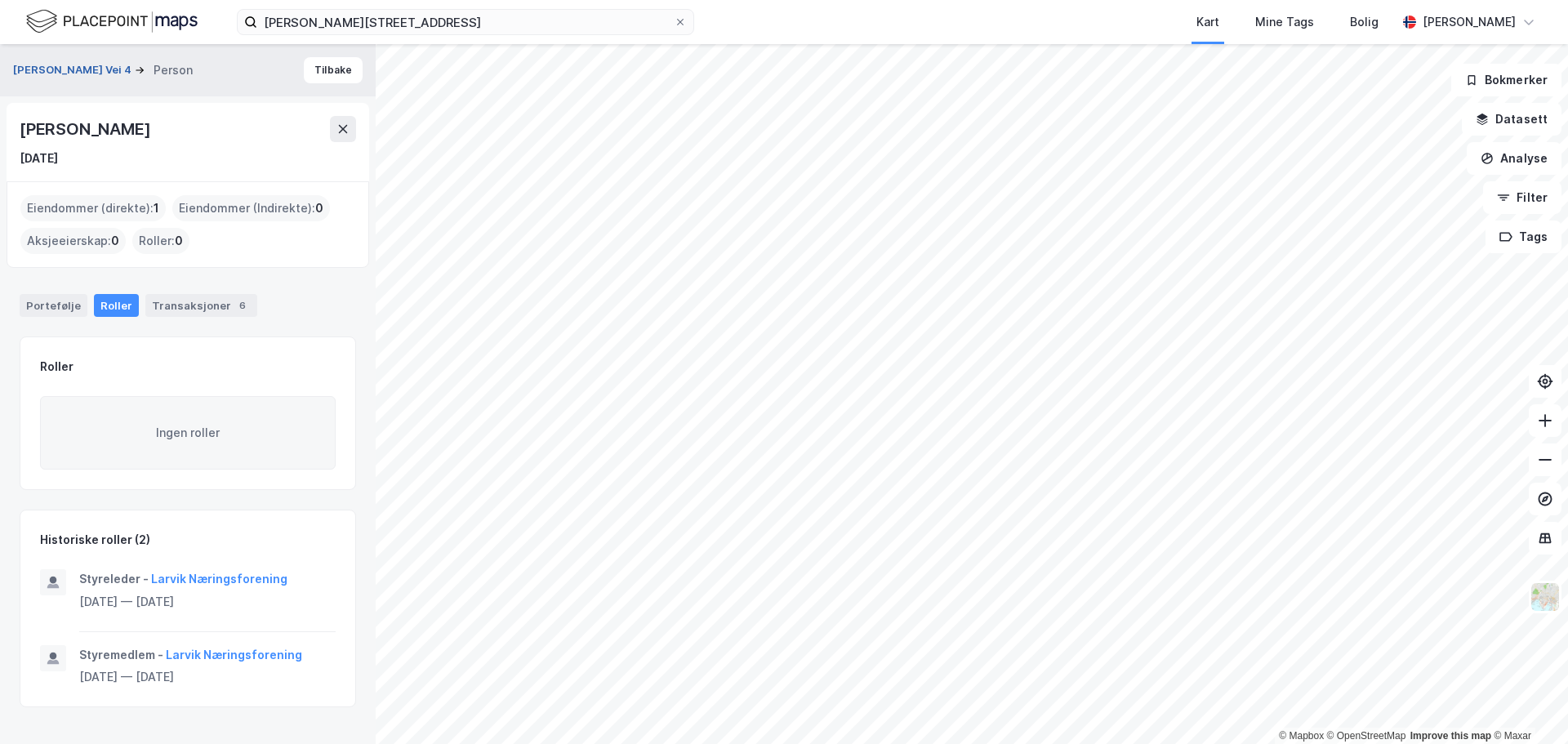
click at [47, 68] on button "Wergelands Vei 4" at bounding box center [74, 70] width 122 height 17
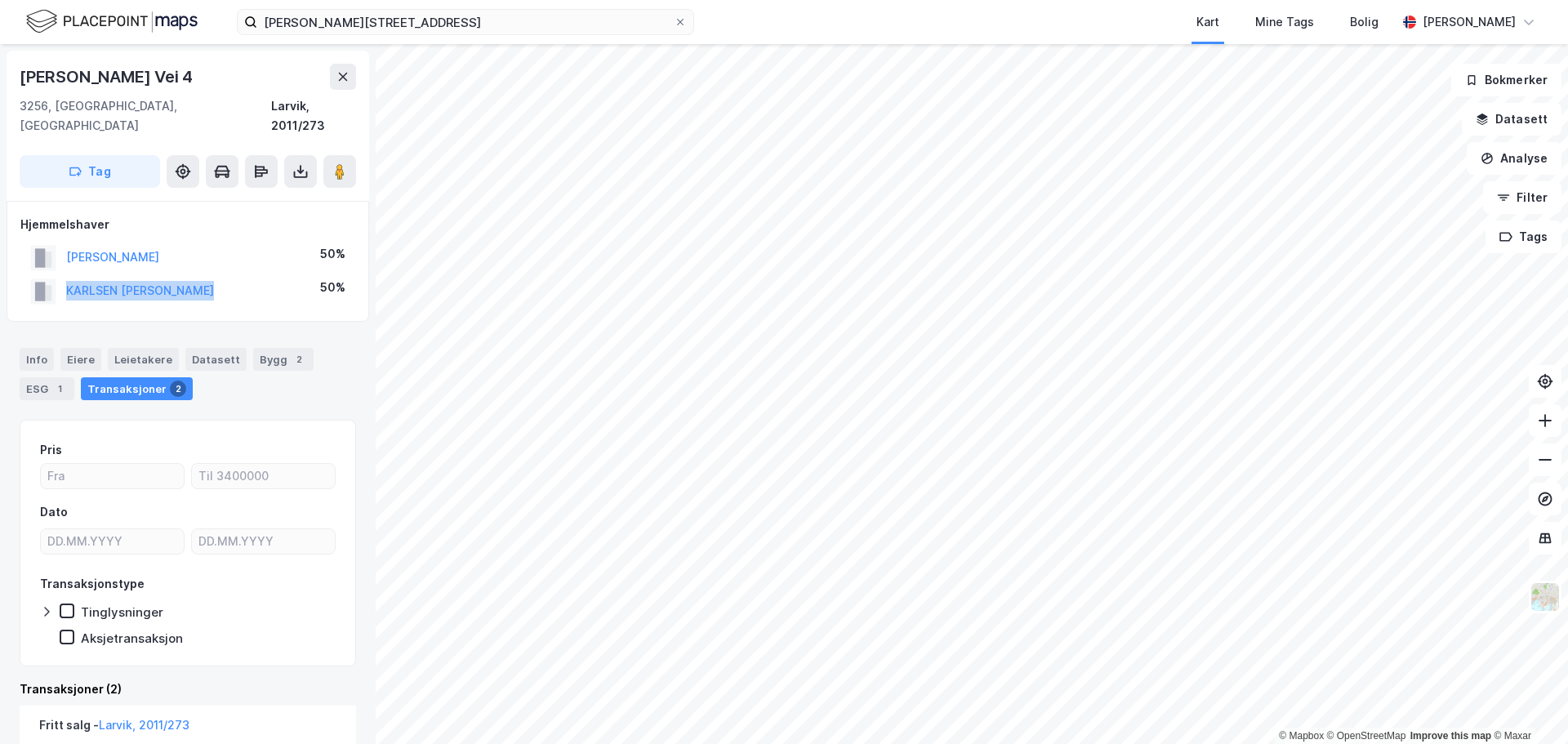
drag, startPoint x: 225, startPoint y: 269, endPoint x: 66, endPoint y: 276, distance: 159.2
click at [66, 276] on div "KARLSEN TRUDE C BRUUN 50%" at bounding box center [188, 291] width 335 height 33
copy button "KARLSEN TRUDE C BRUUN"
